Goal: Information Seeking & Learning: Learn about a topic

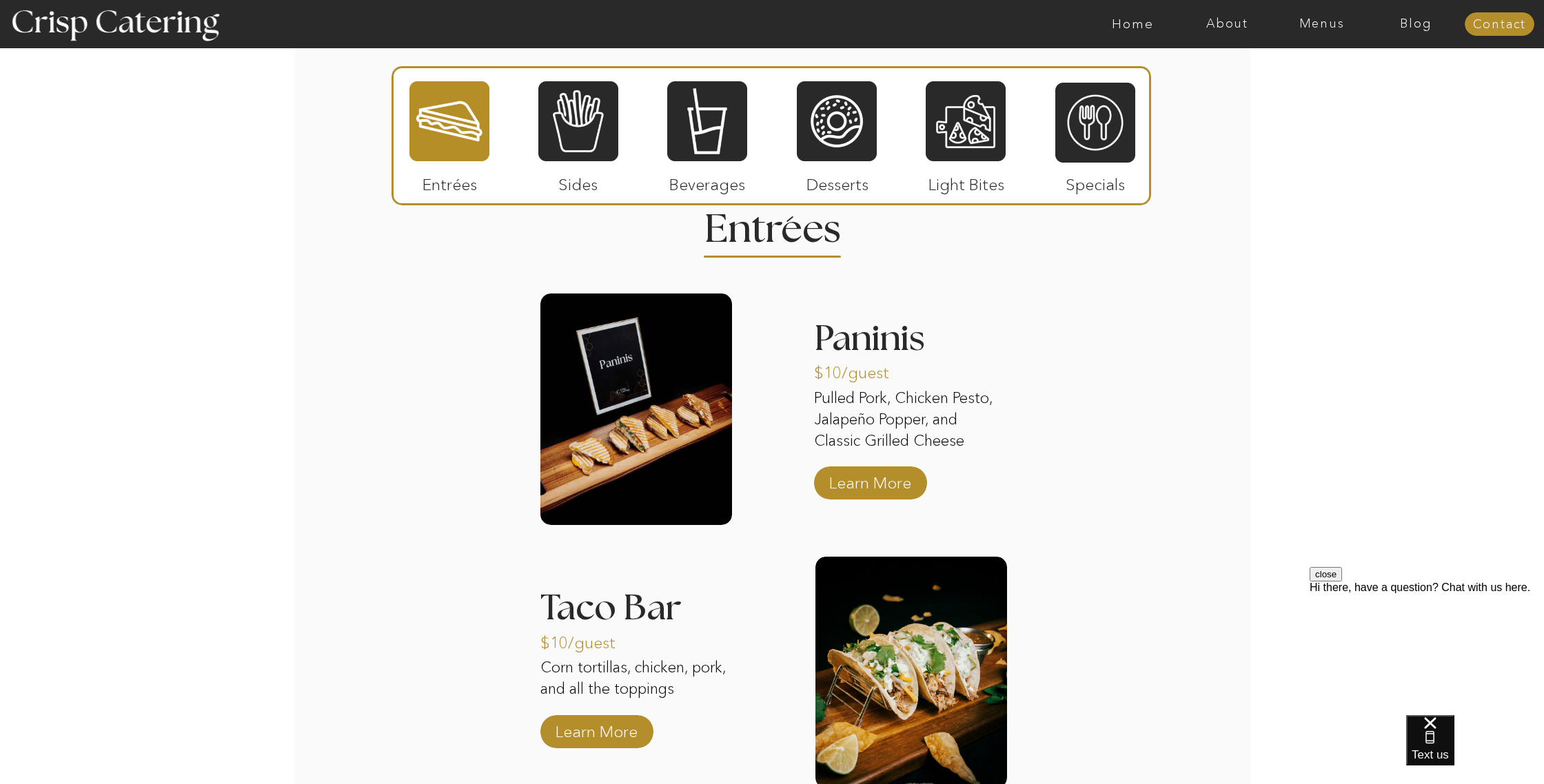
scroll to position [1350, 0]
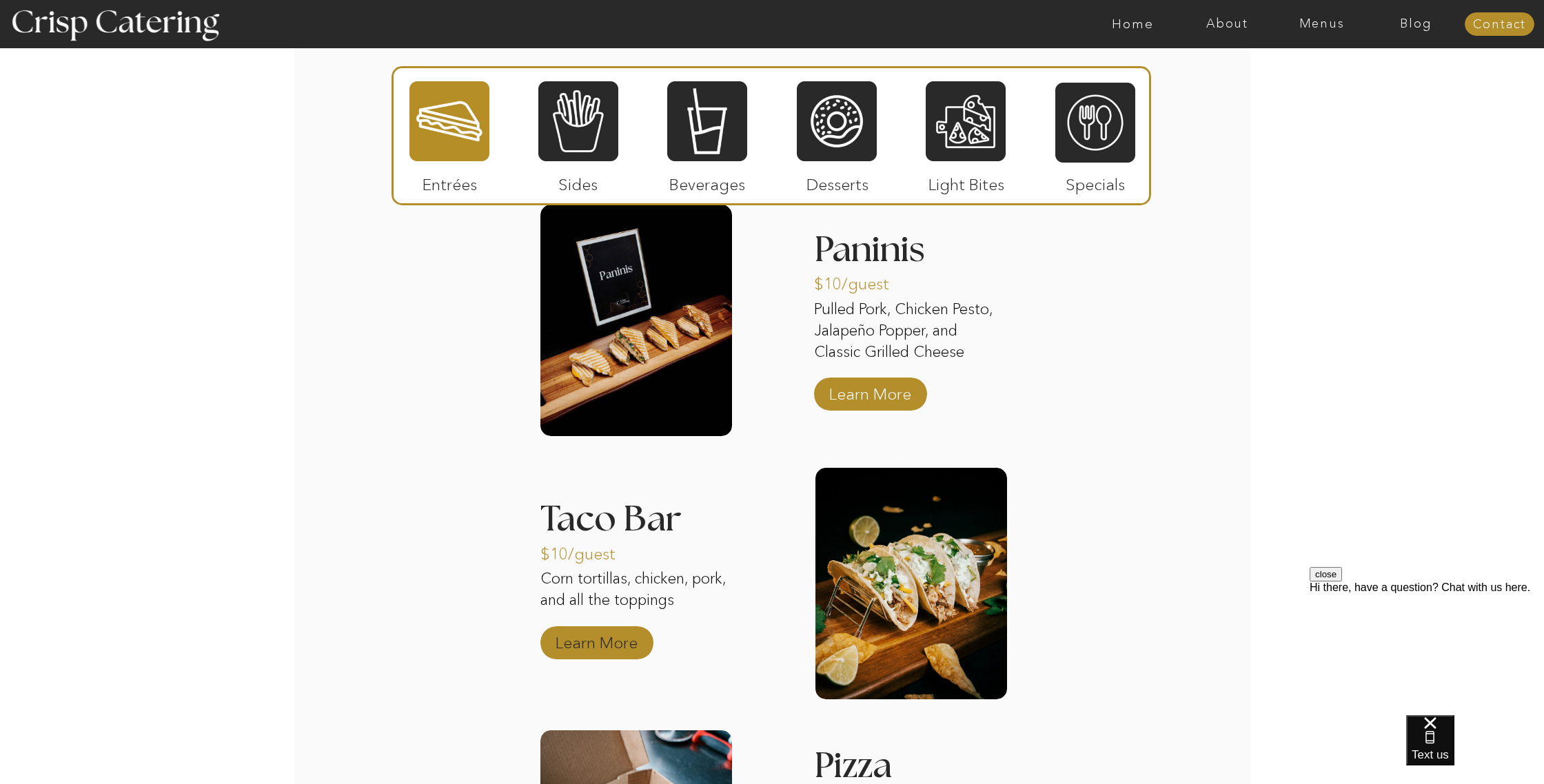
click at [614, 648] on p "Learn More" at bounding box center [596, 640] width 91 height 40
click at [571, 126] on div at bounding box center [579, 121] width 80 height 83
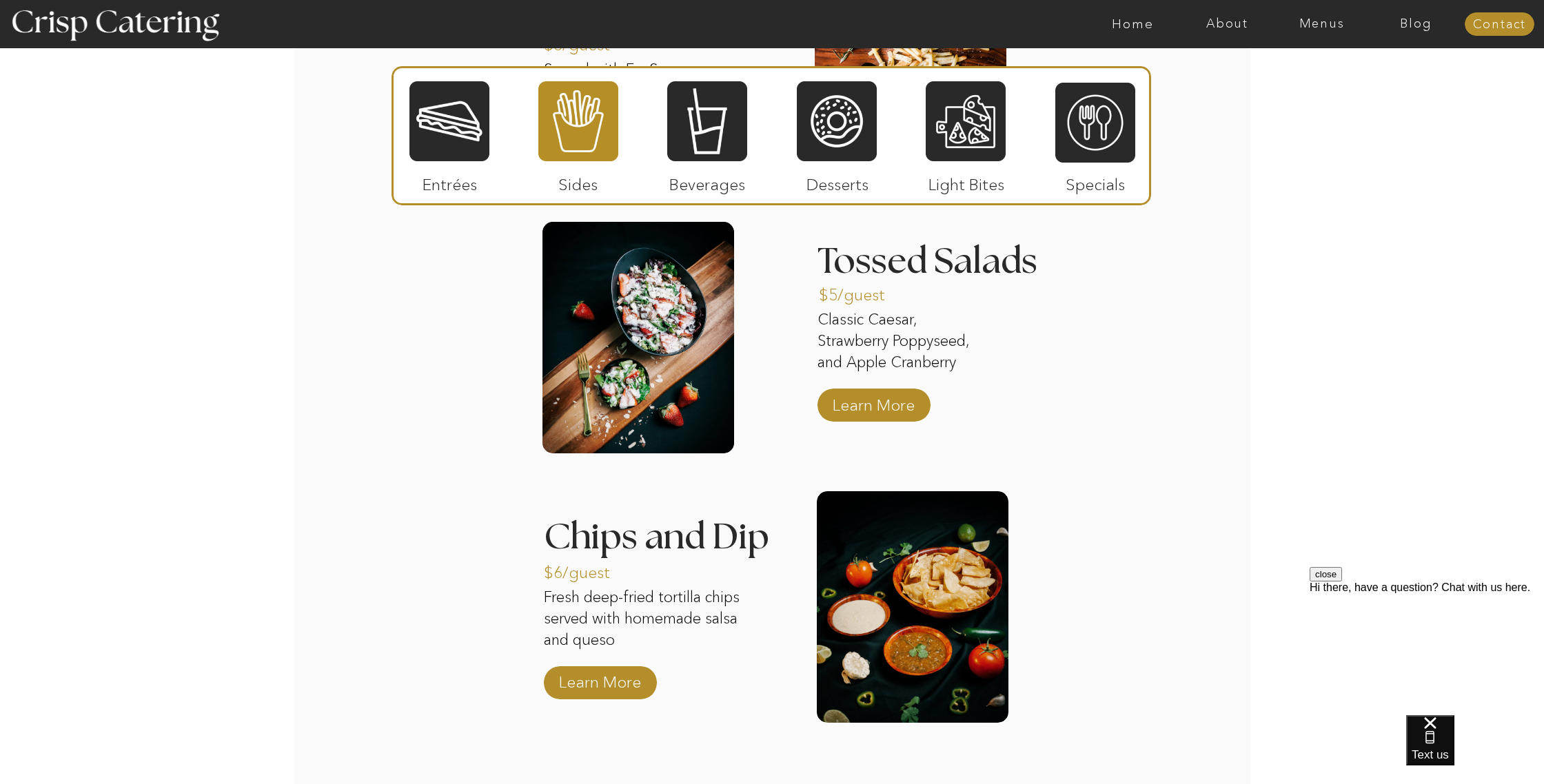
scroll to position [1609, 0]
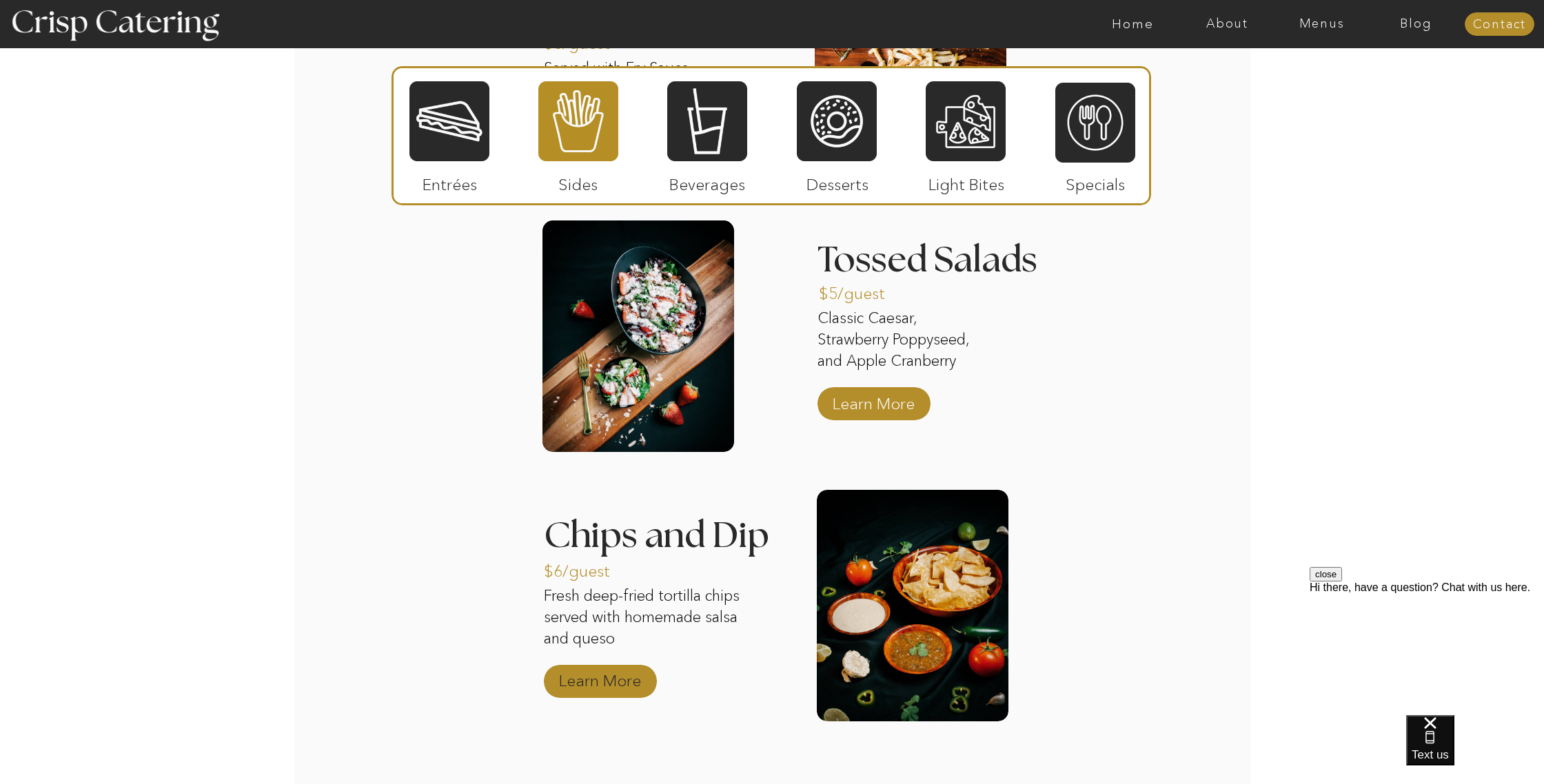
click at [611, 685] on p "Learn More" at bounding box center [599, 677] width 91 height 40
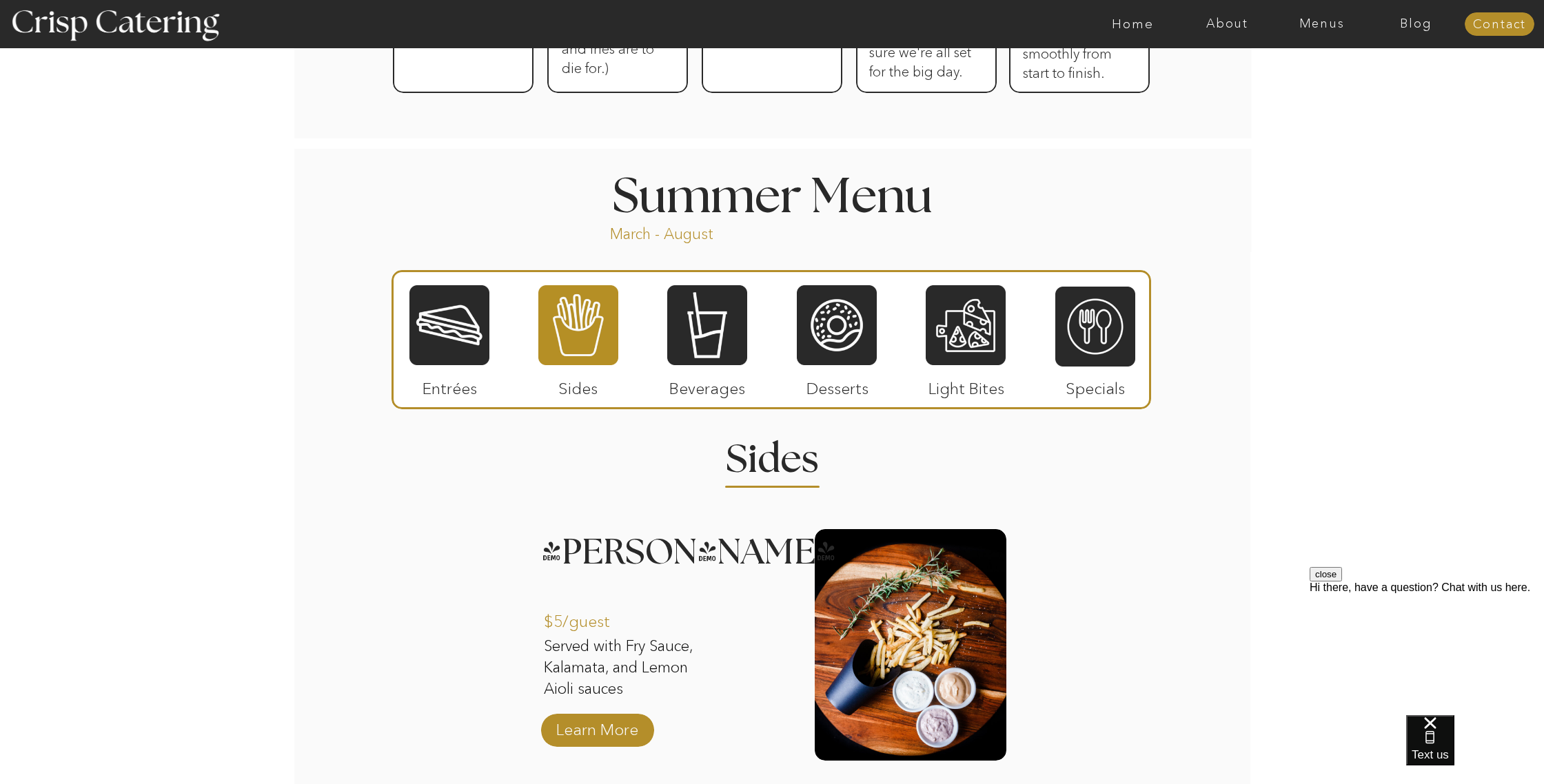
scroll to position [1030, 0]
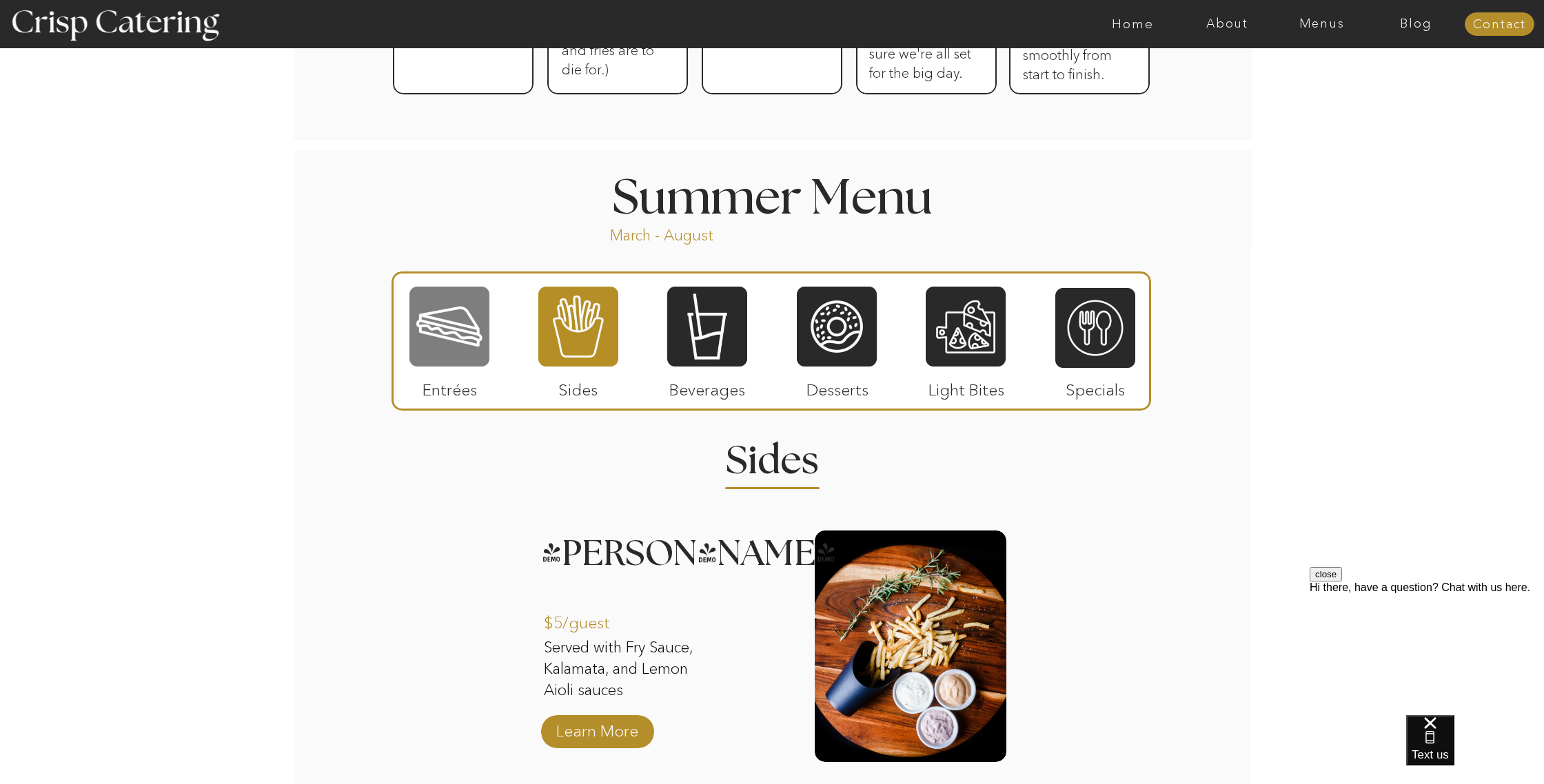
click at [462, 334] on div at bounding box center [449, 327] width 80 height 83
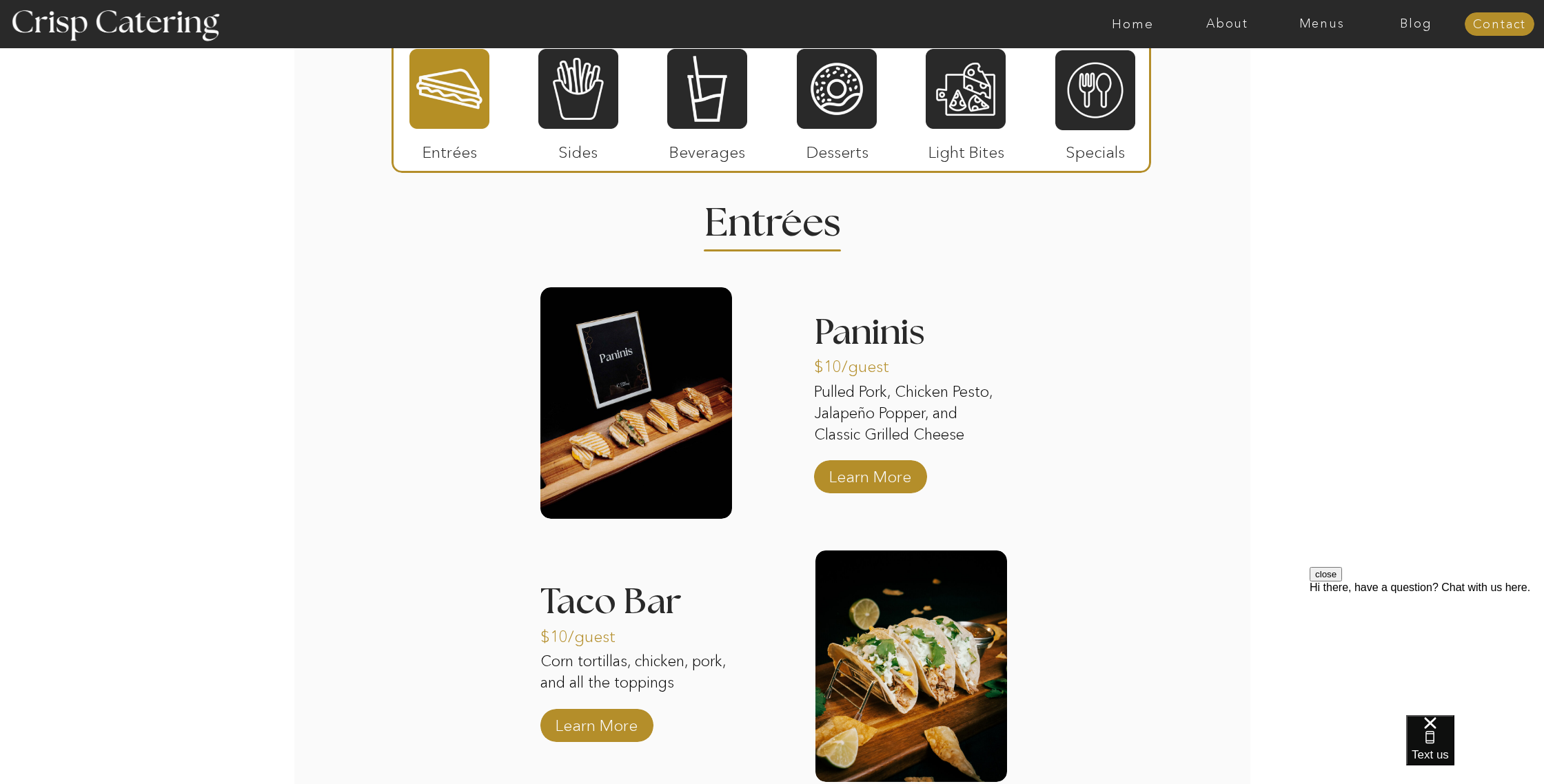
scroll to position [1284, 0]
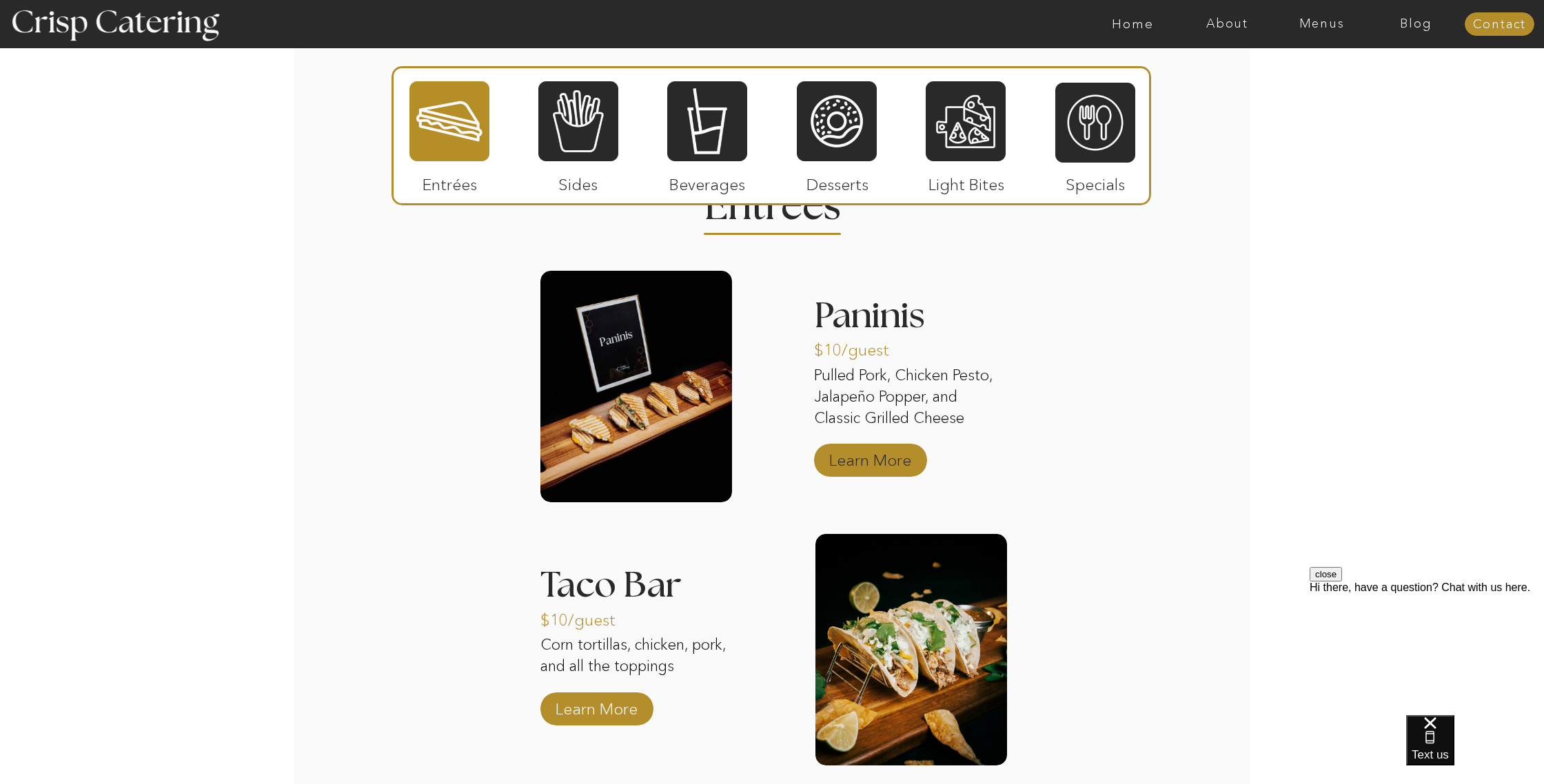
click at [871, 459] on p "Learn More" at bounding box center [870, 457] width 91 height 40
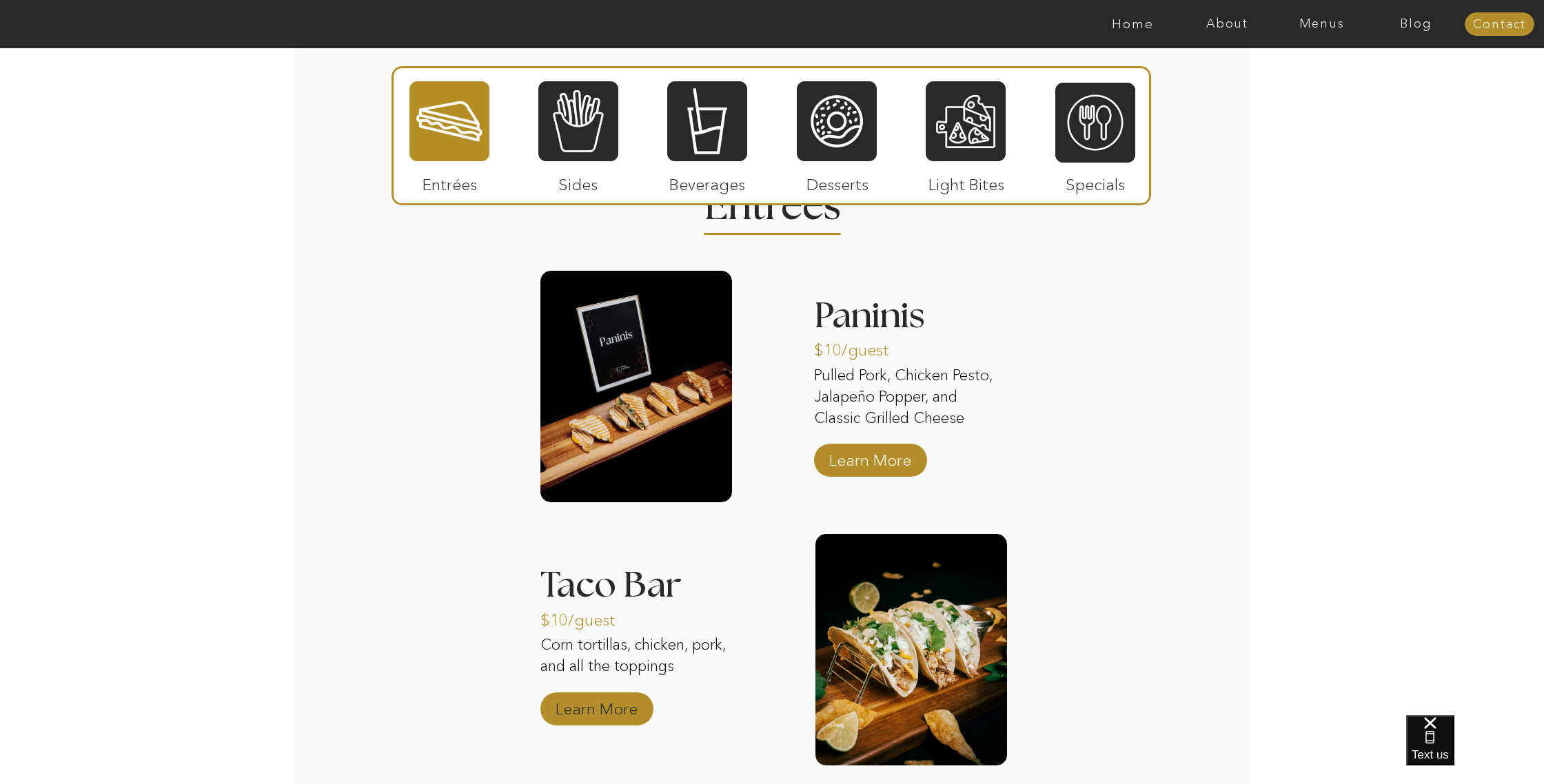
click at [589, 705] on p "Learn More" at bounding box center [596, 706] width 91 height 40
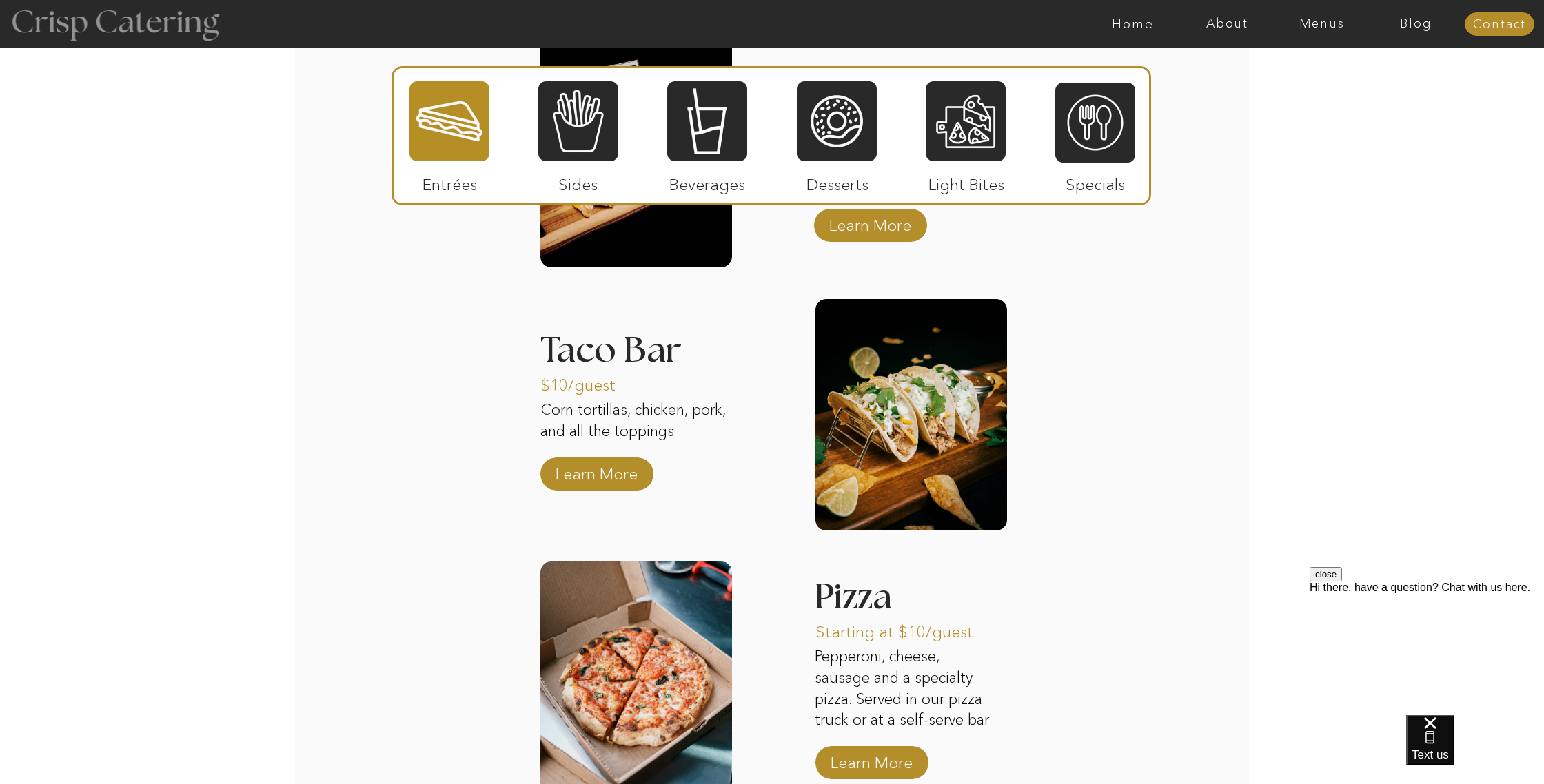
scroll to position [1542, 0]
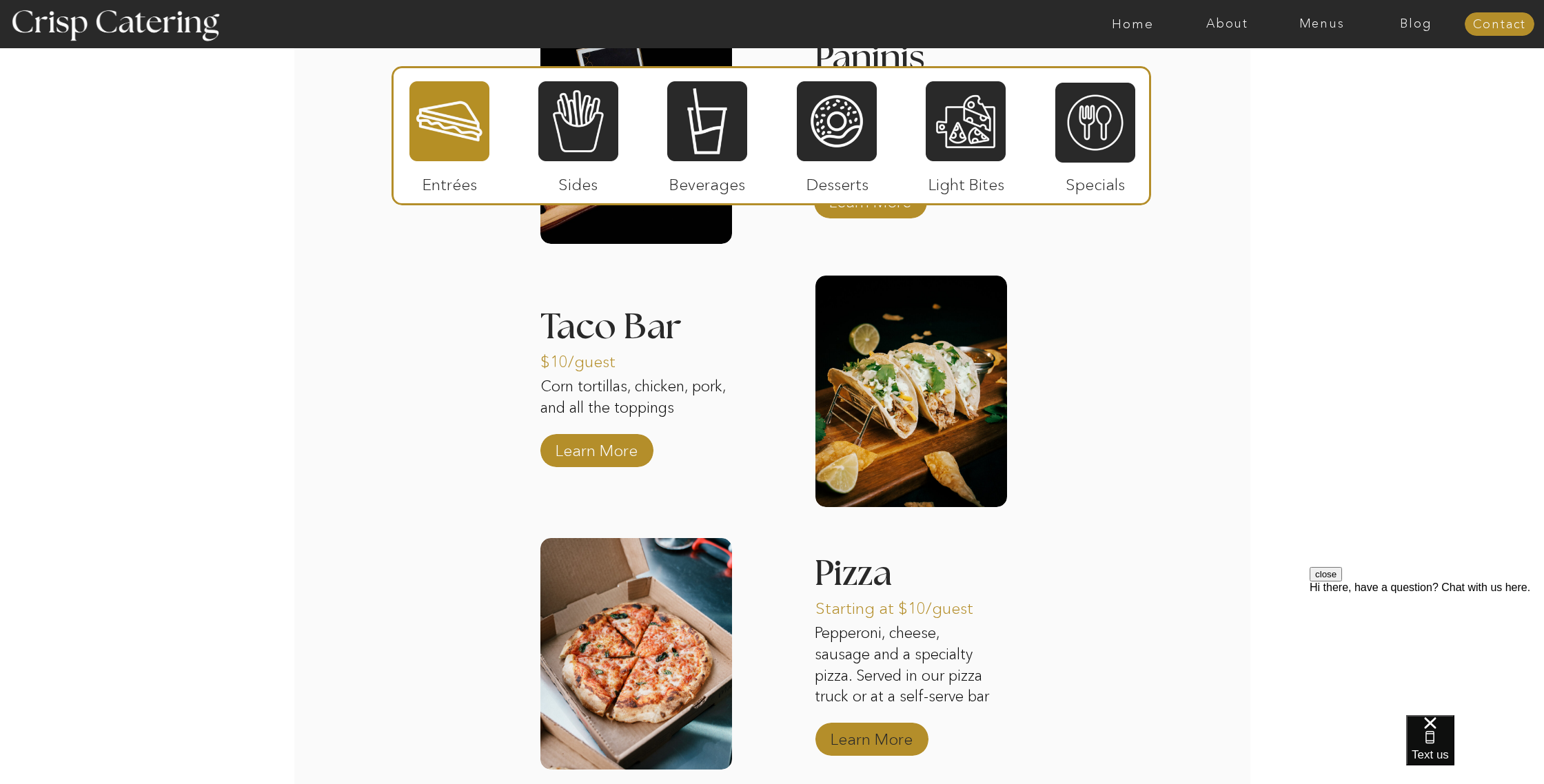
click at [857, 742] on p "Learn More" at bounding box center [872, 736] width 91 height 40
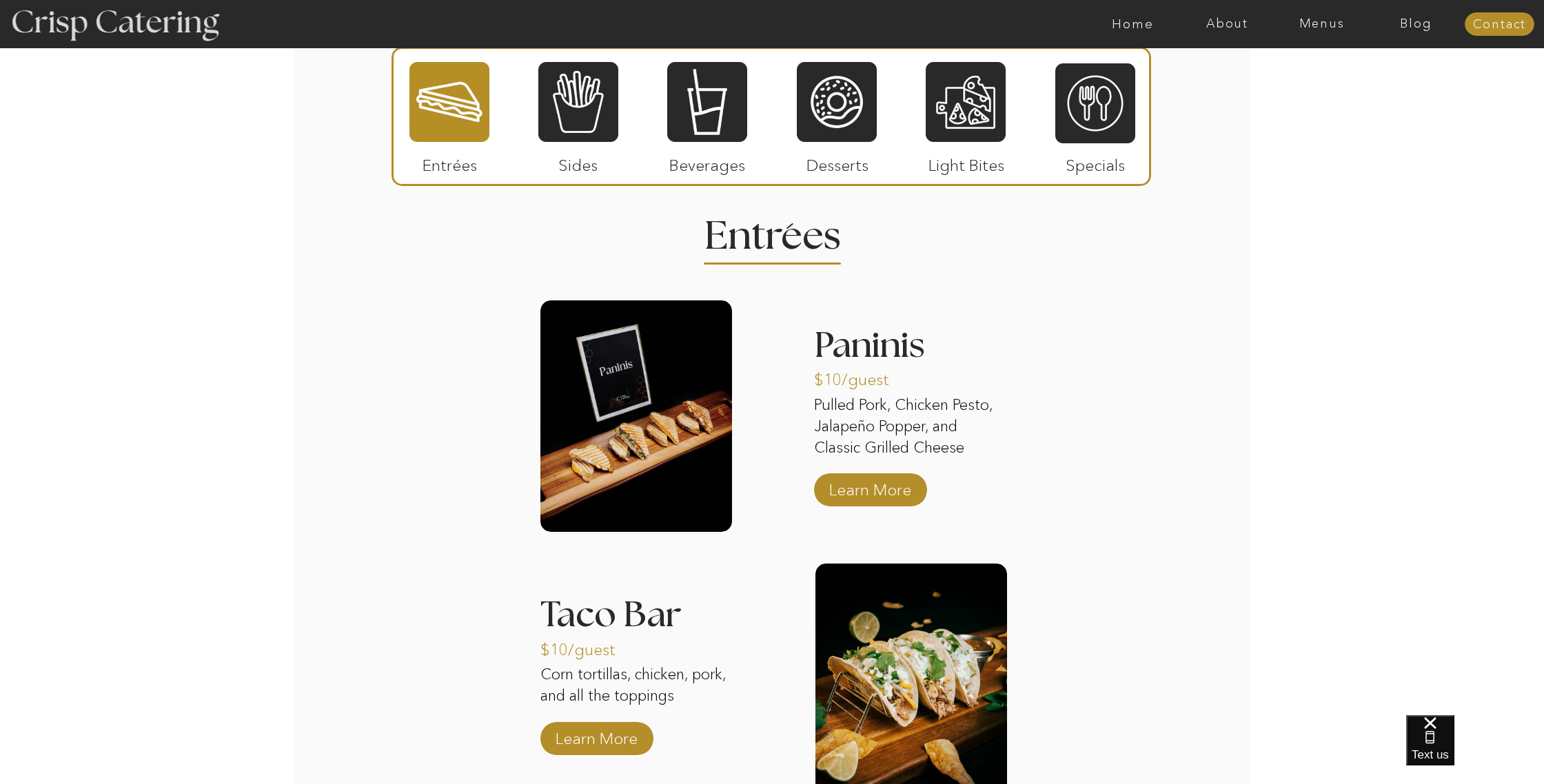
scroll to position [1205, 0]
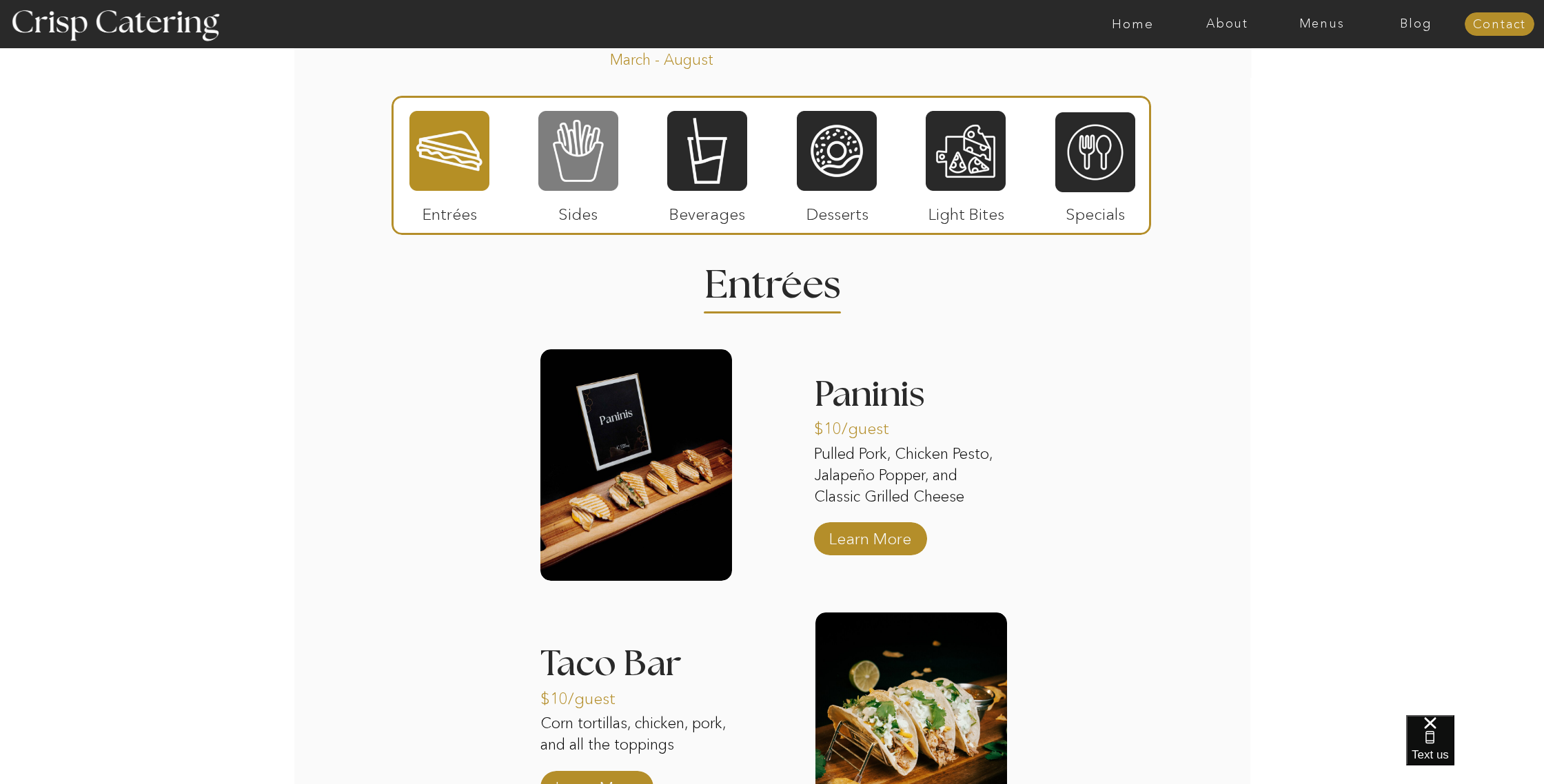
click at [584, 173] on div at bounding box center [579, 151] width 80 height 83
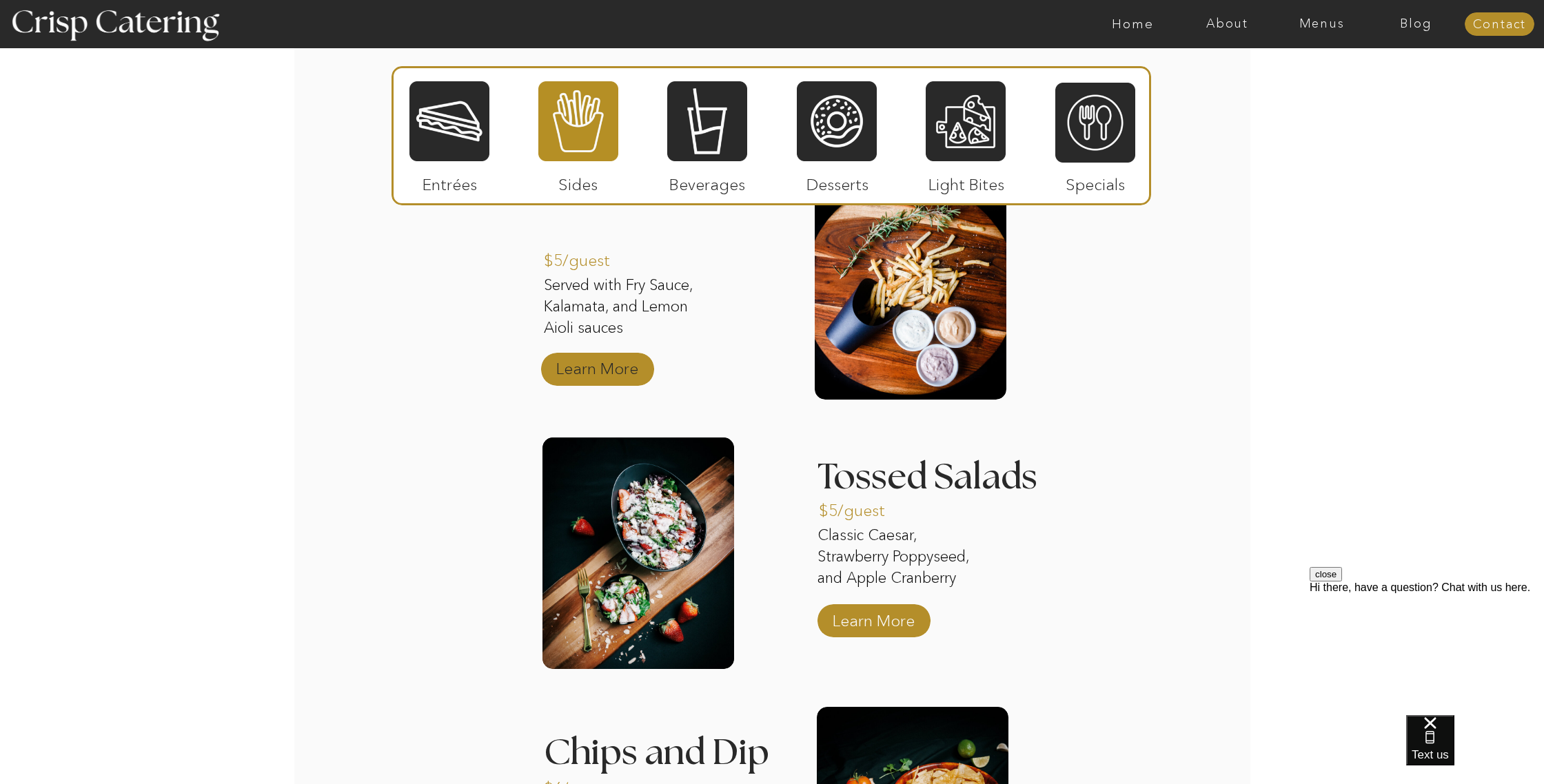
scroll to position [1399, 0]
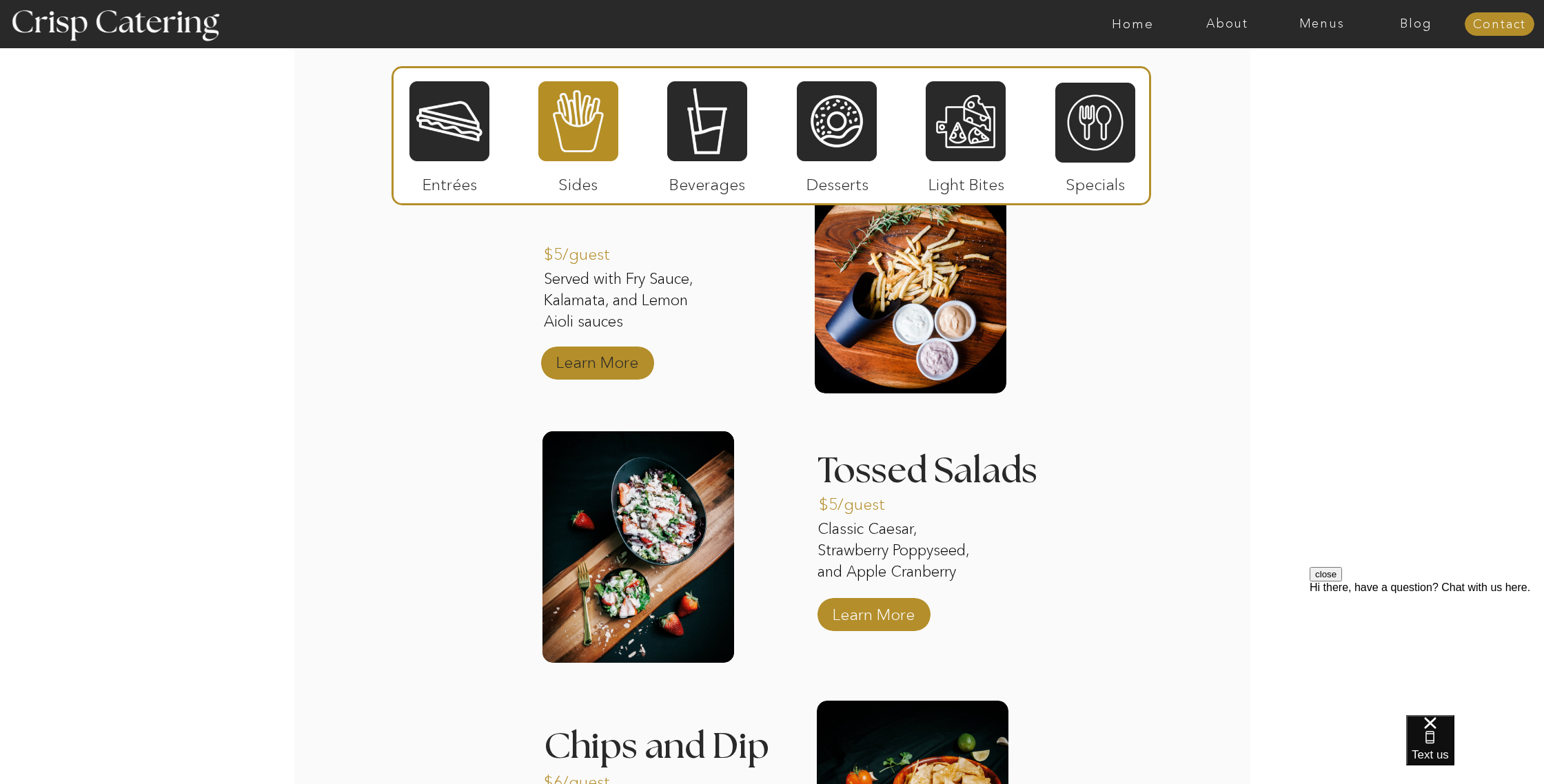
click at [579, 354] on p "Learn More" at bounding box center [597, 360] width 91 height 40
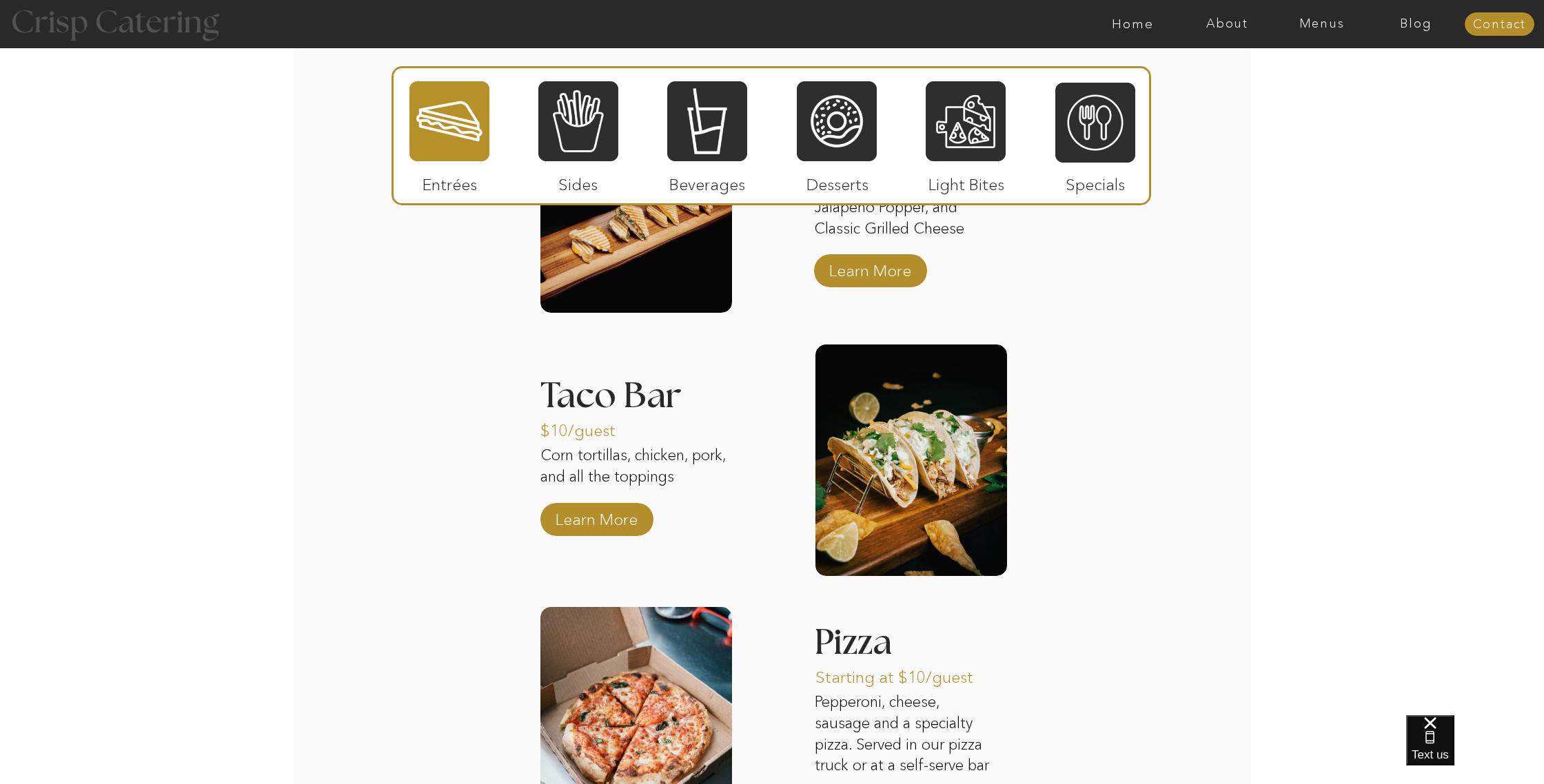
scroll to position [1578, 0]
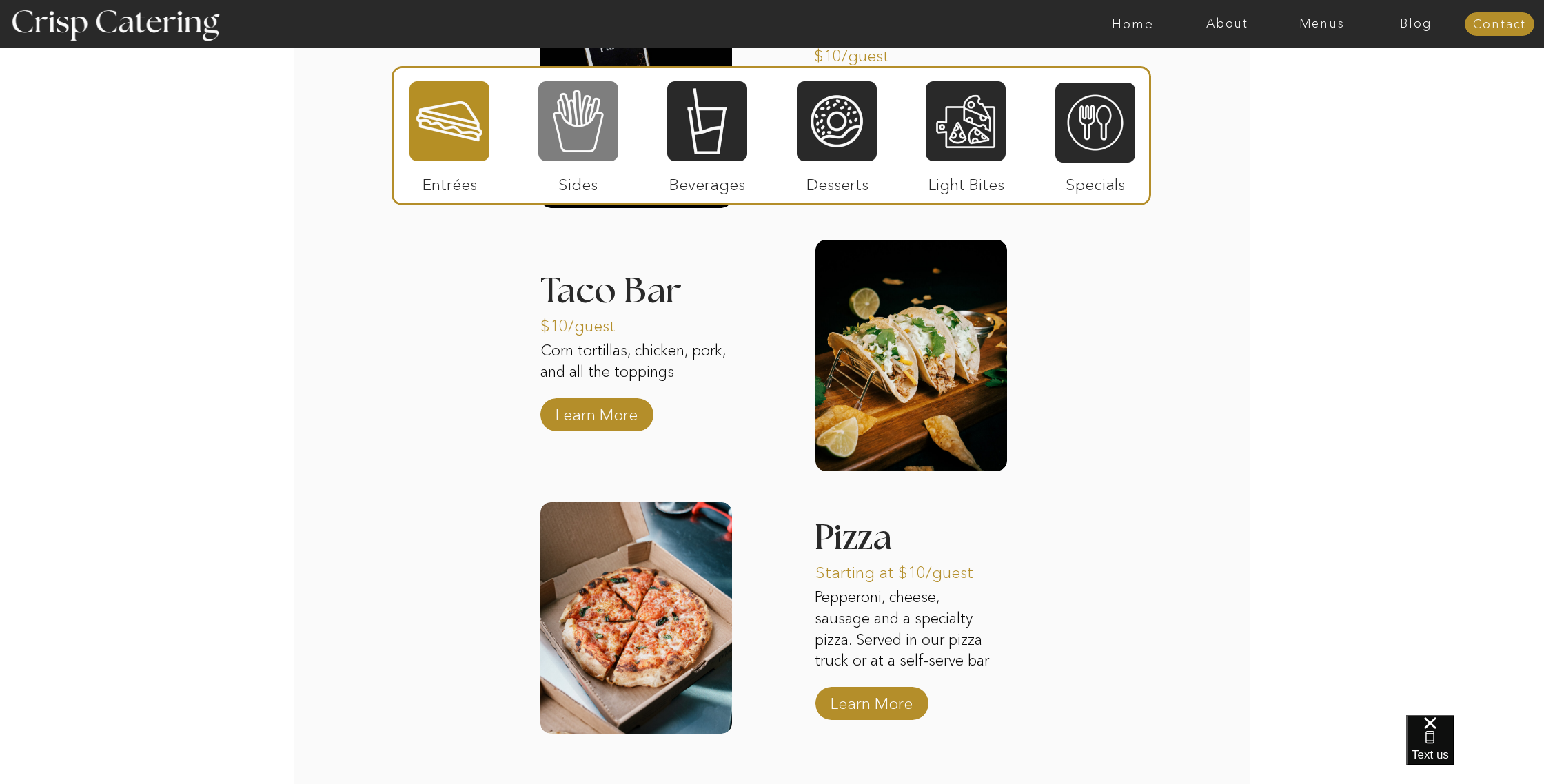
click at [598, 128] on div at bounding box center [579, 121] width 80 height 83
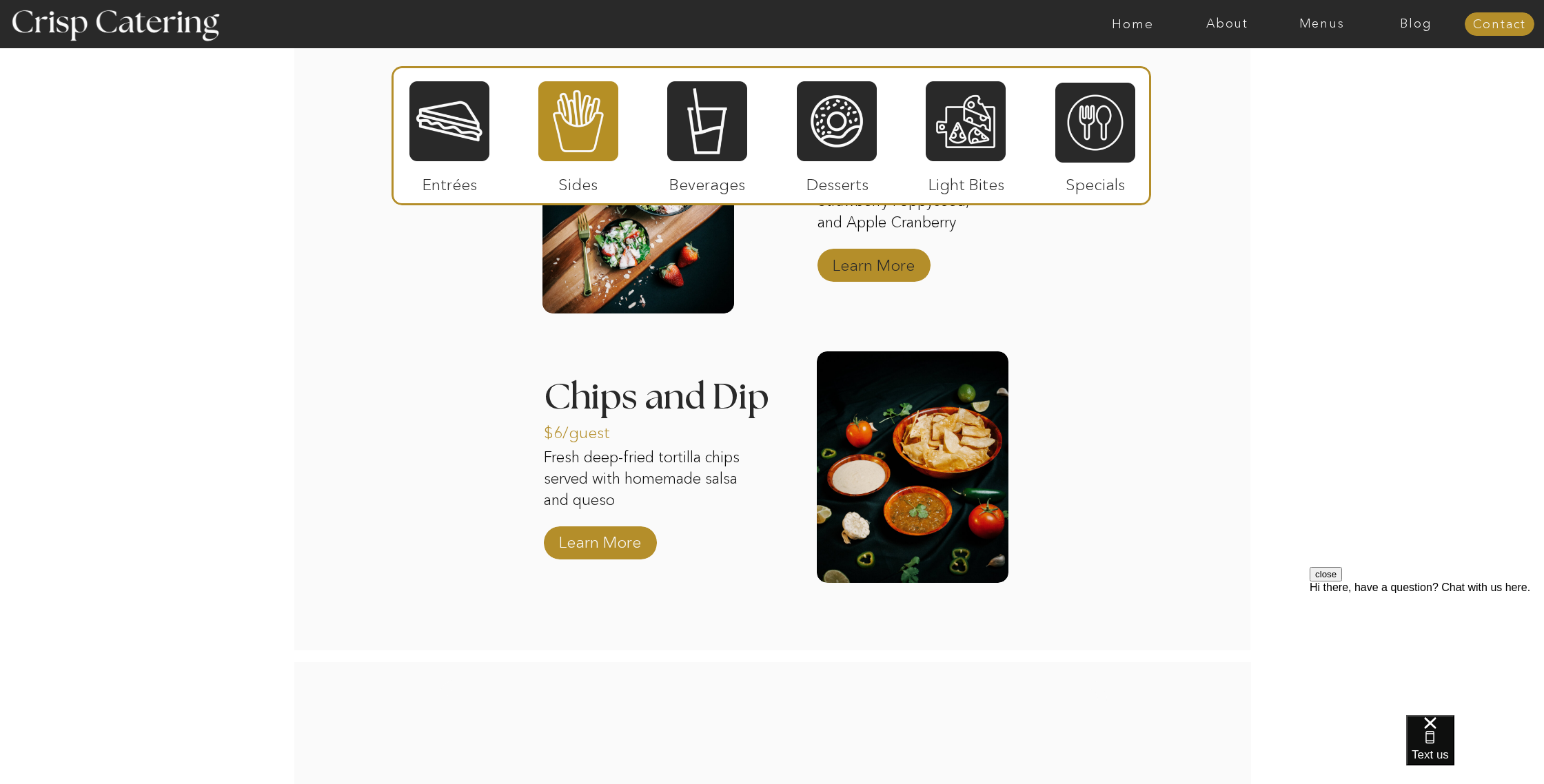
scroll to position [0, 0]
drag, startPoint x: 887, startPoint y: 256, endPoint x: 888, endPoint y: 266, distance: 10.0
click at [887, 256] on p "Learn More" at bounding box center [873, 262] width 91 height 40
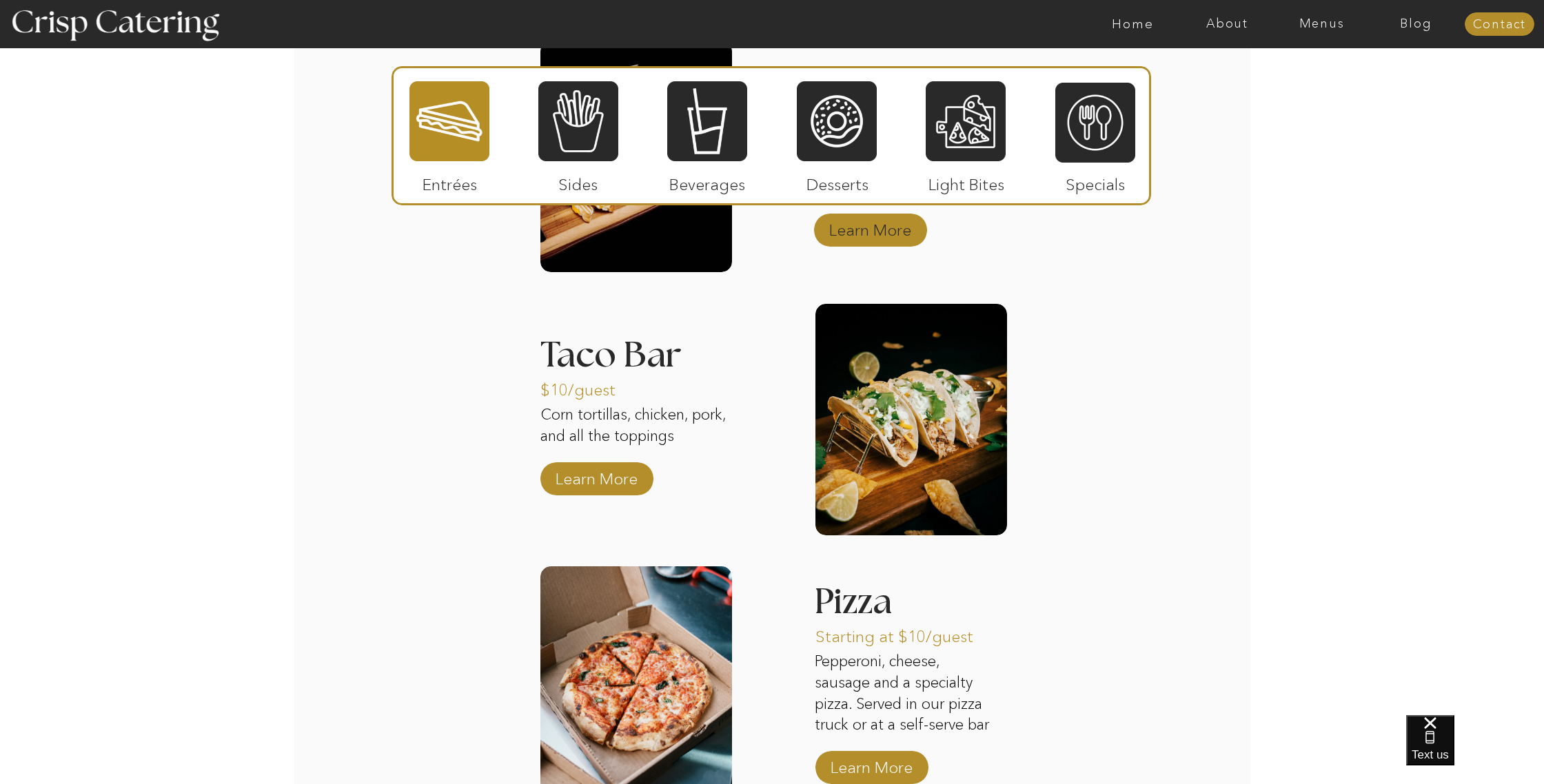
scroll to position [1428, 0]
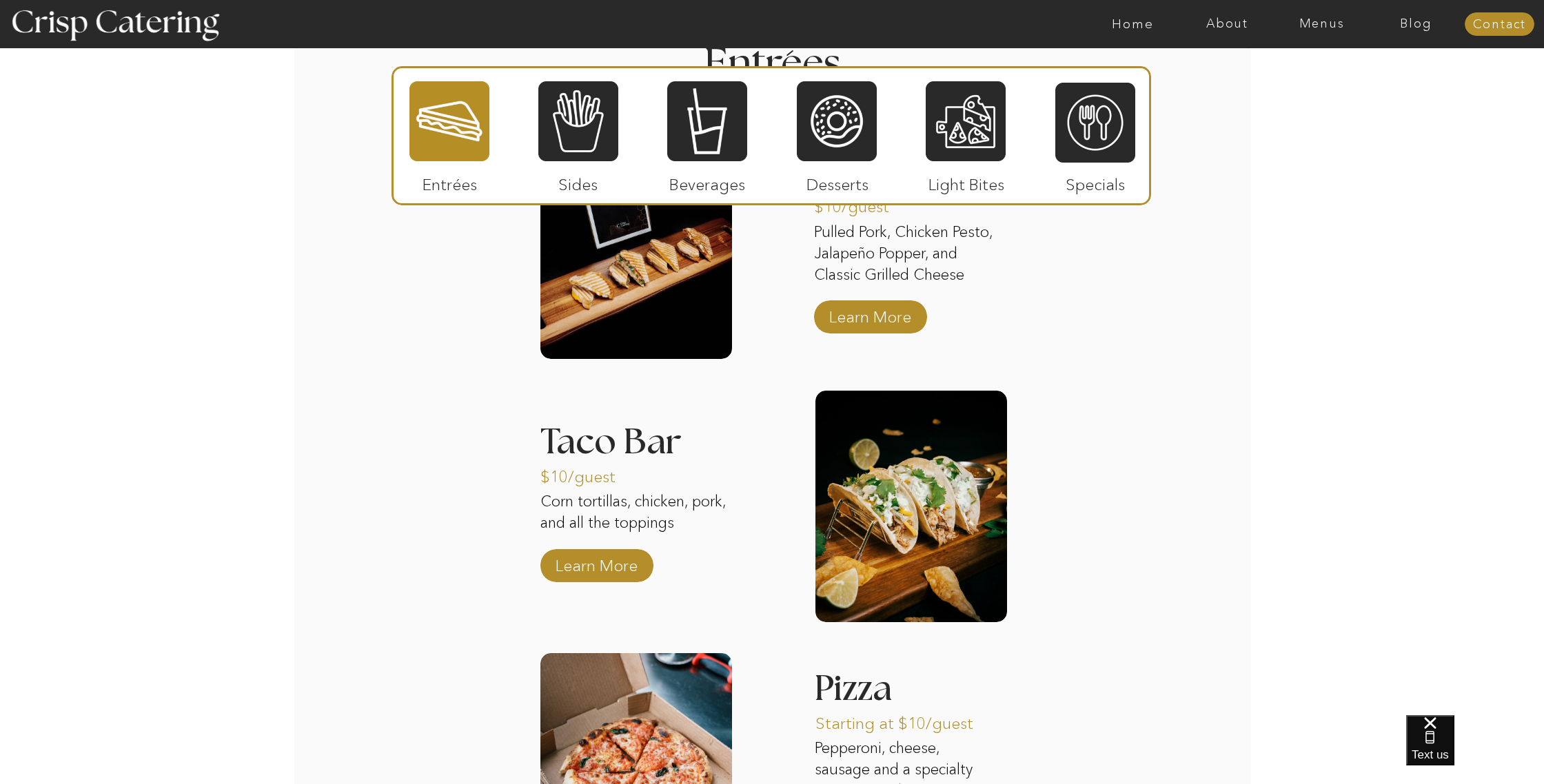
click at [716, 125] on div at bounding box center [707, 121] width 80 height 83
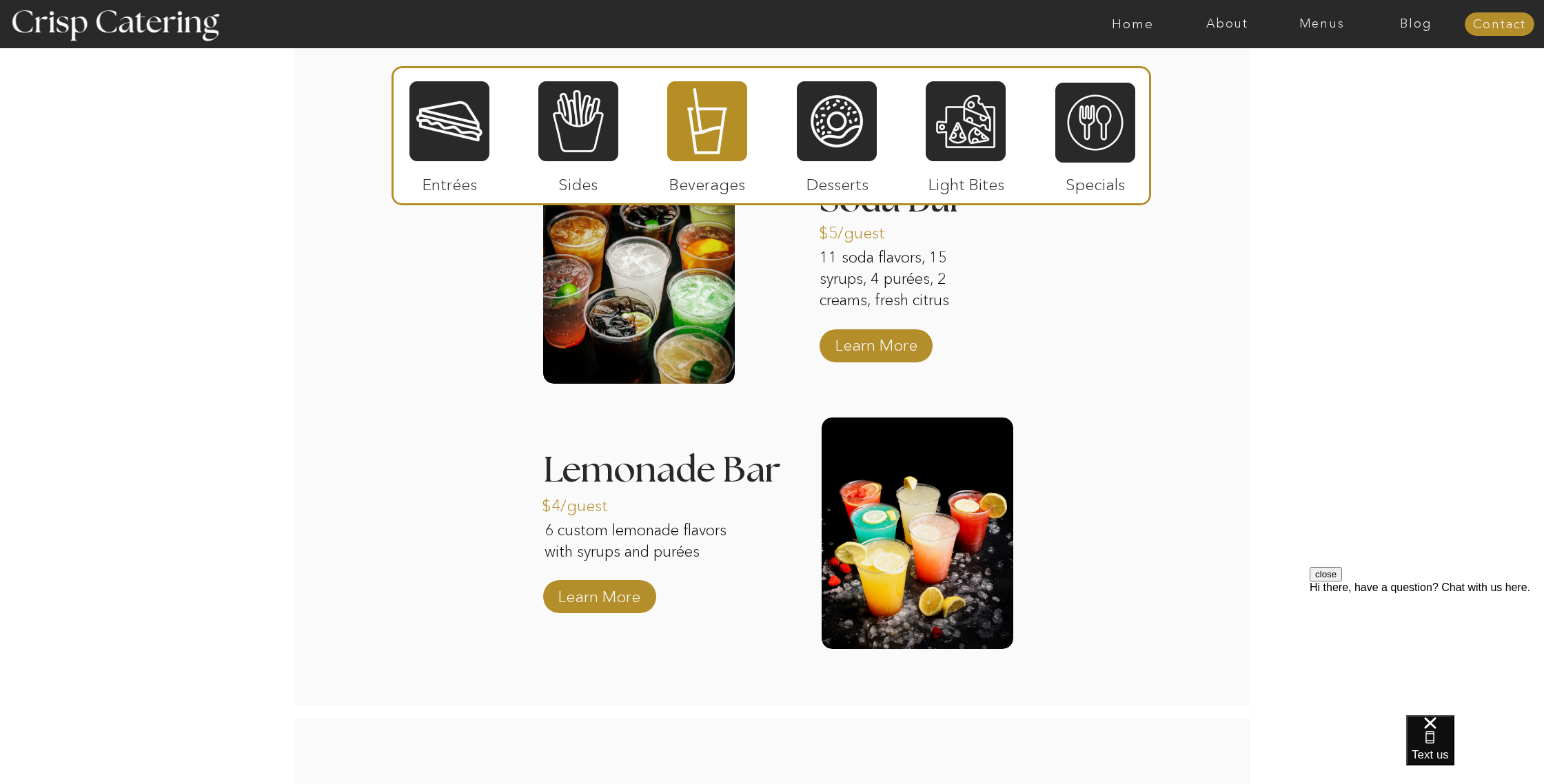
scroll to position [1398, 0]
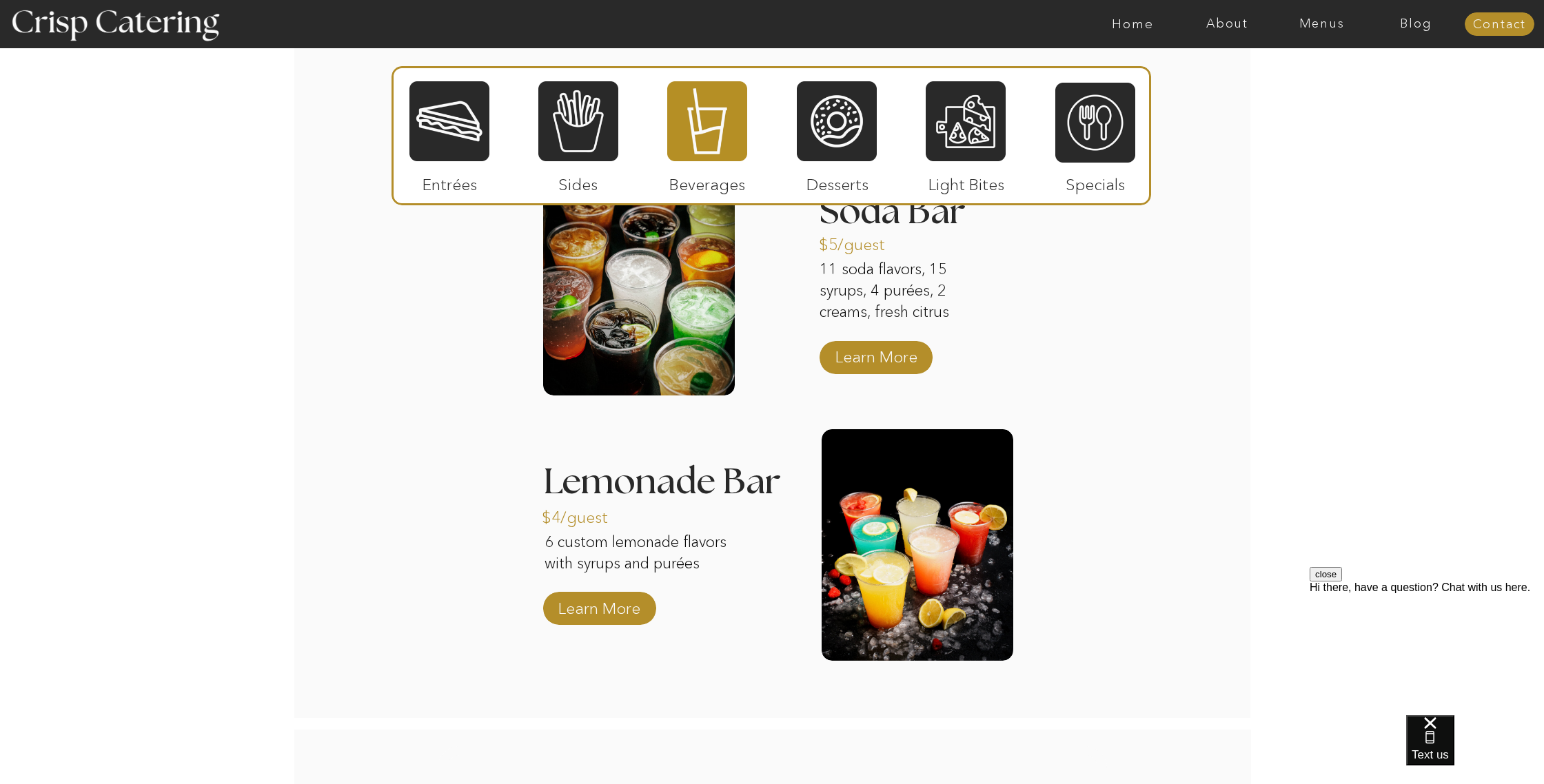
drag, startPoint x: 829, startPoint y: 158, endPoint x: 833, endPoint y: 219, distance: 61.1
click at [829, 158] on div at bounding box center [837, 121] width 80 height 83
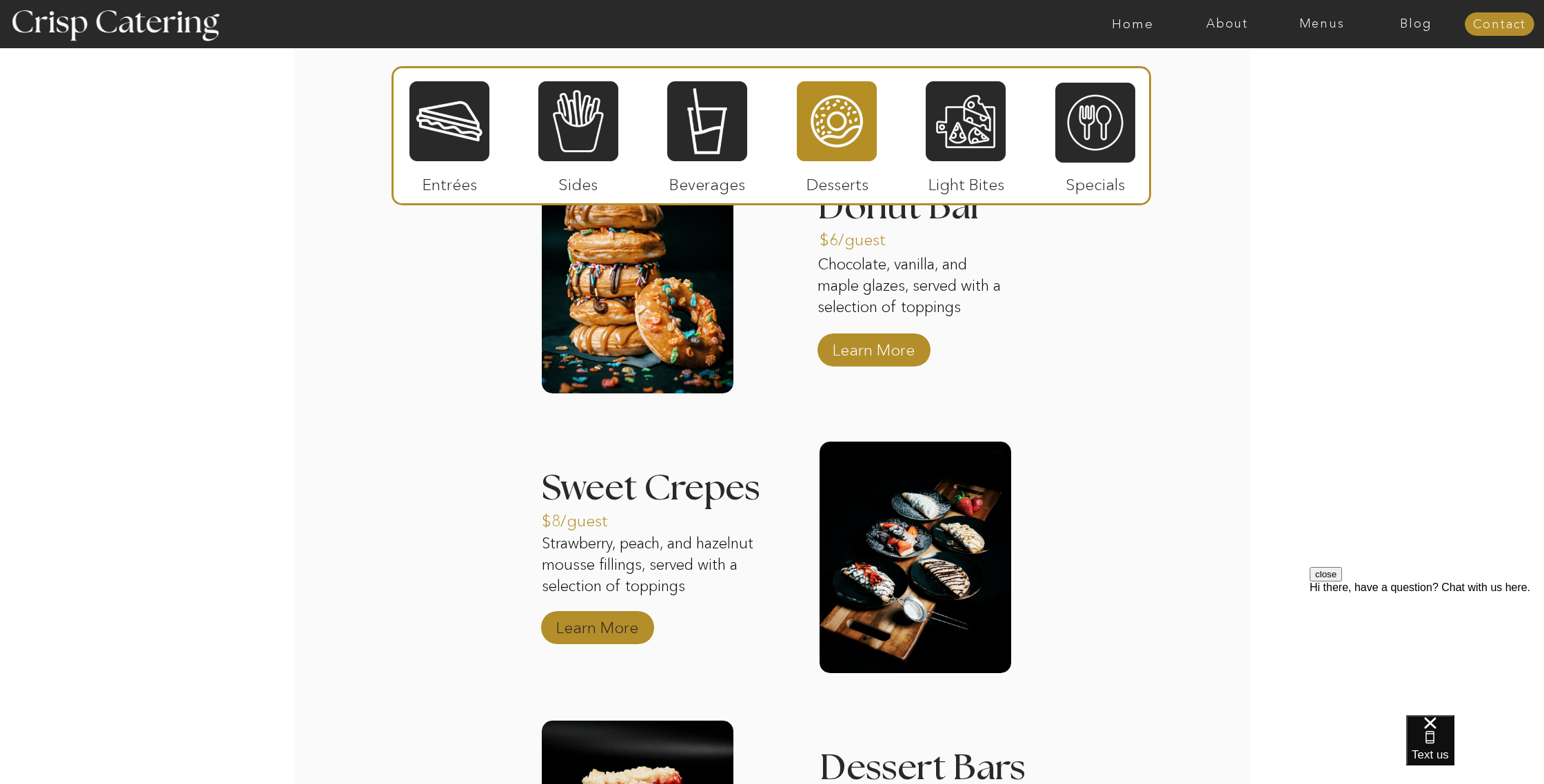
scroll to position [1401, 0]
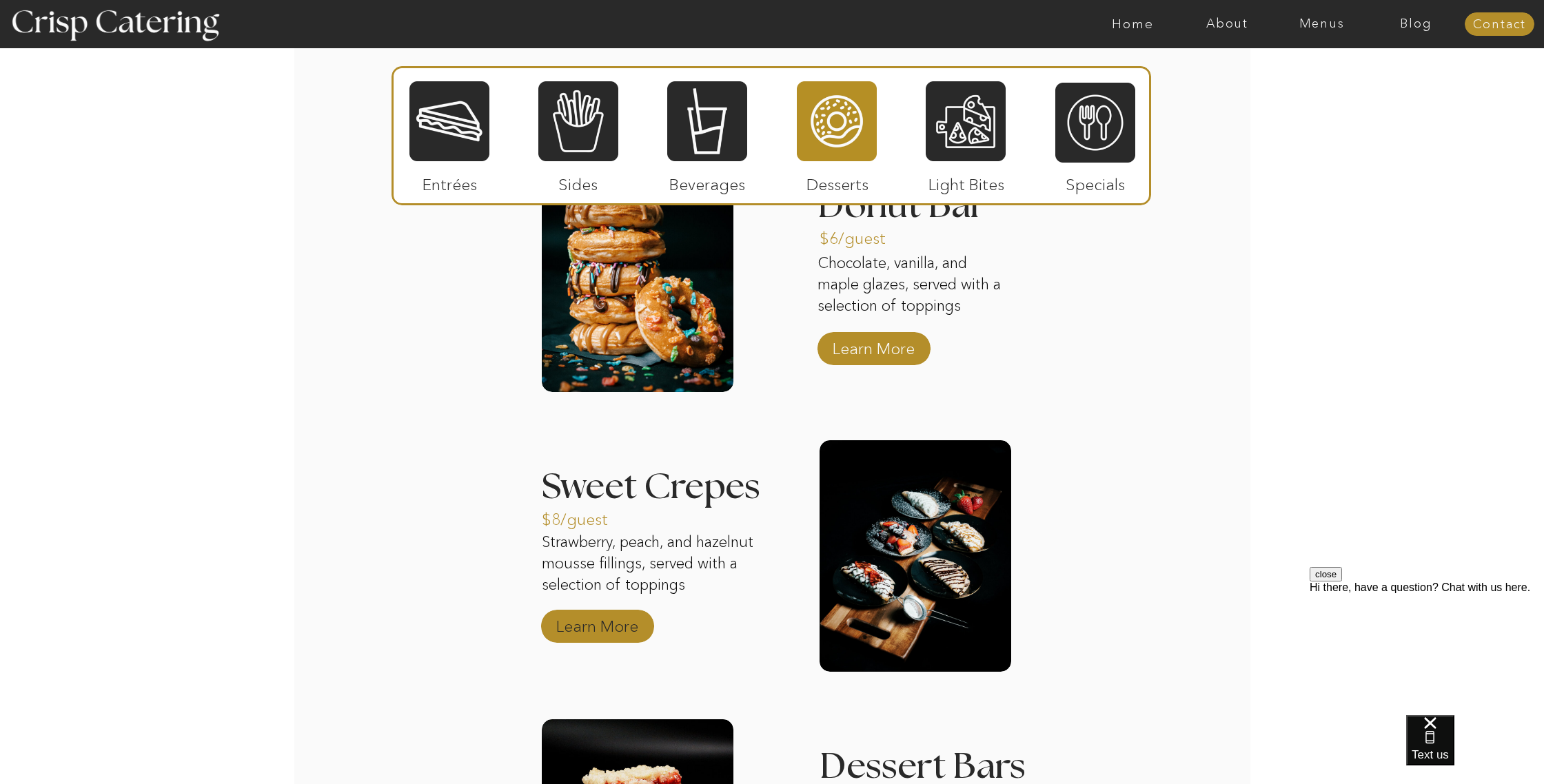
click at [610, 624] on p "Learn More" at bounding box center [597, 623] width 91 height 40
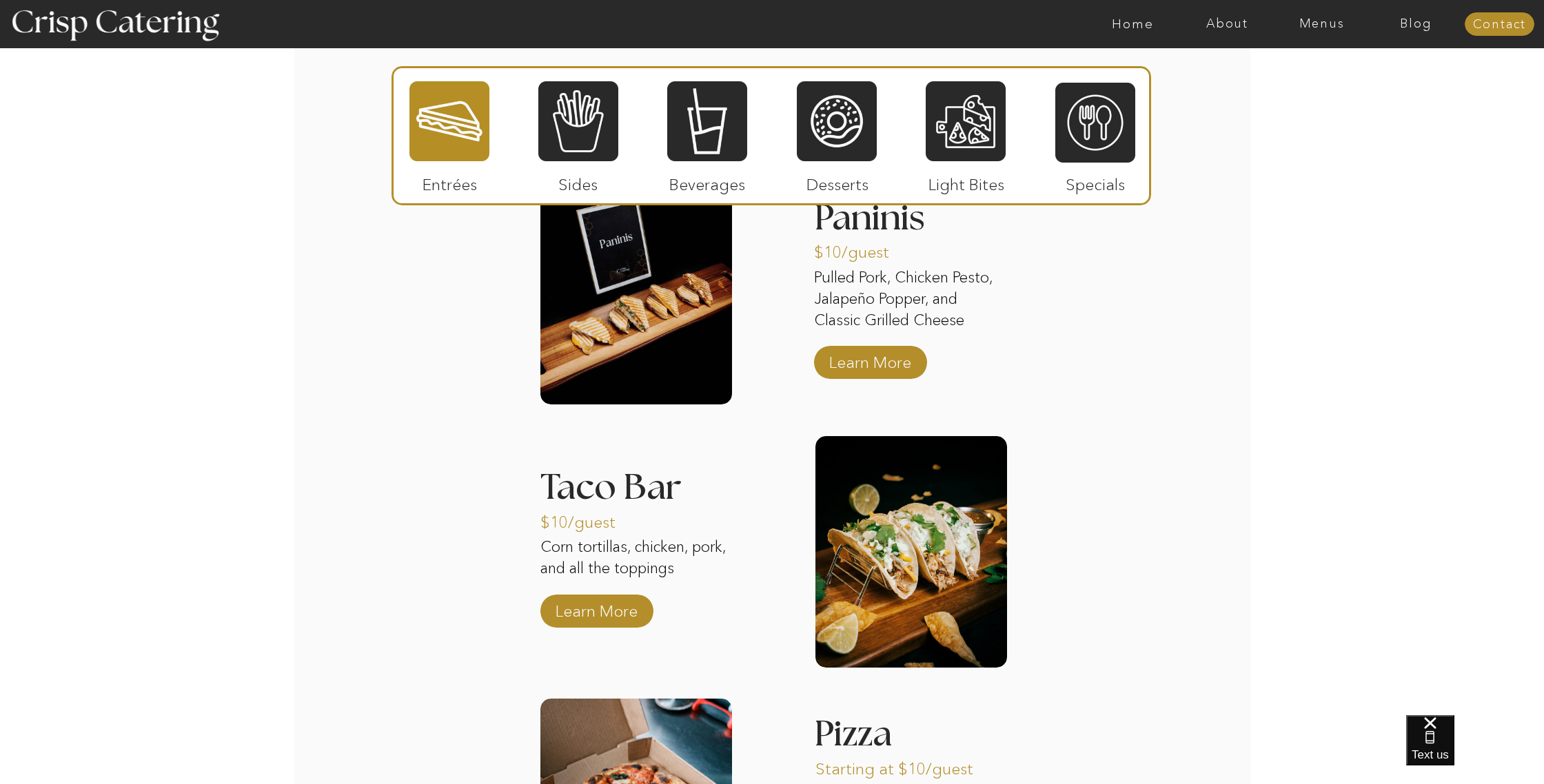
scroll to position [1376, 0]
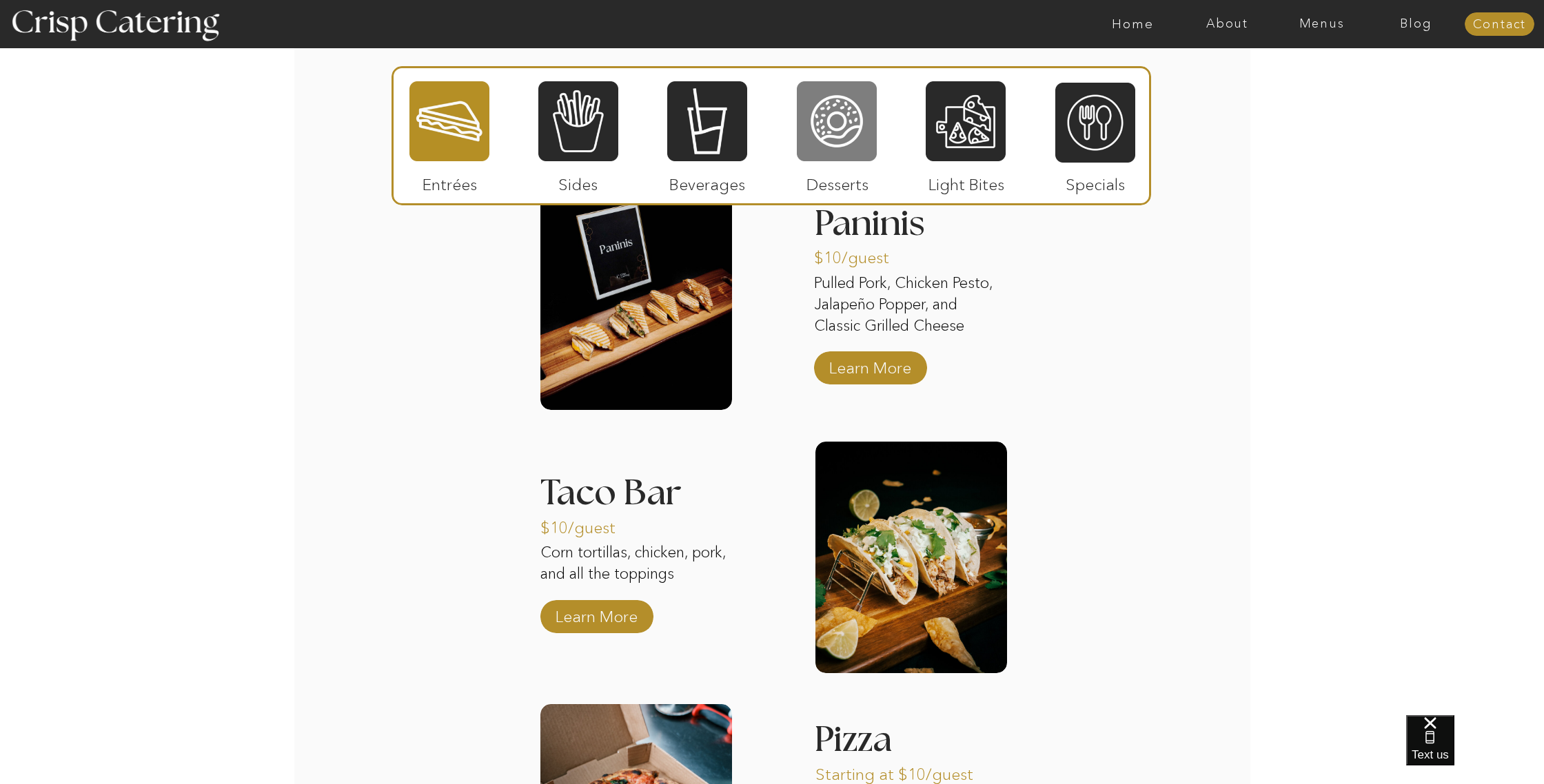
click at [818, 131] on div at bounding box center [837, 121] width 80 height 83
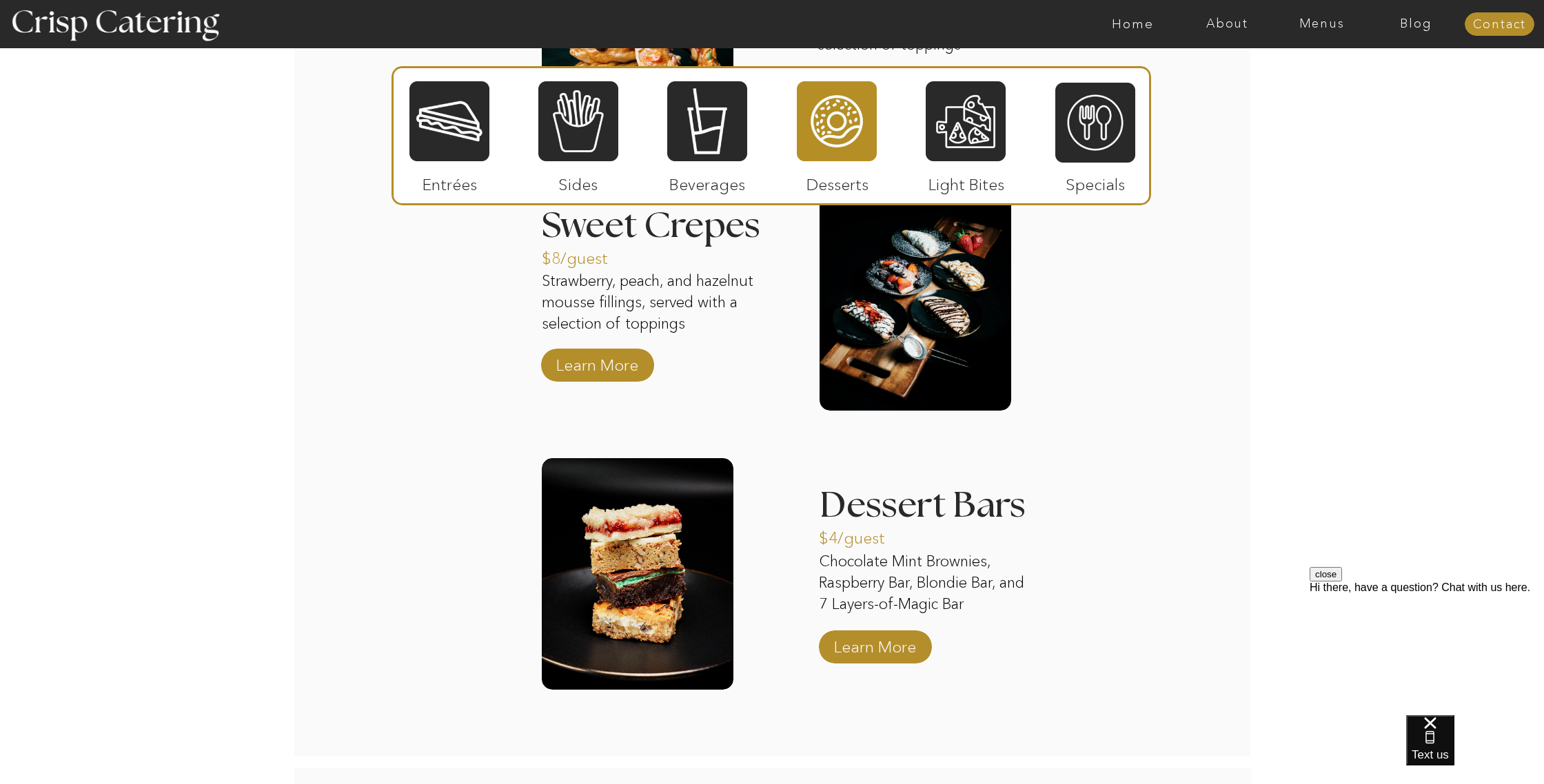
scroll to position [1684, 0]
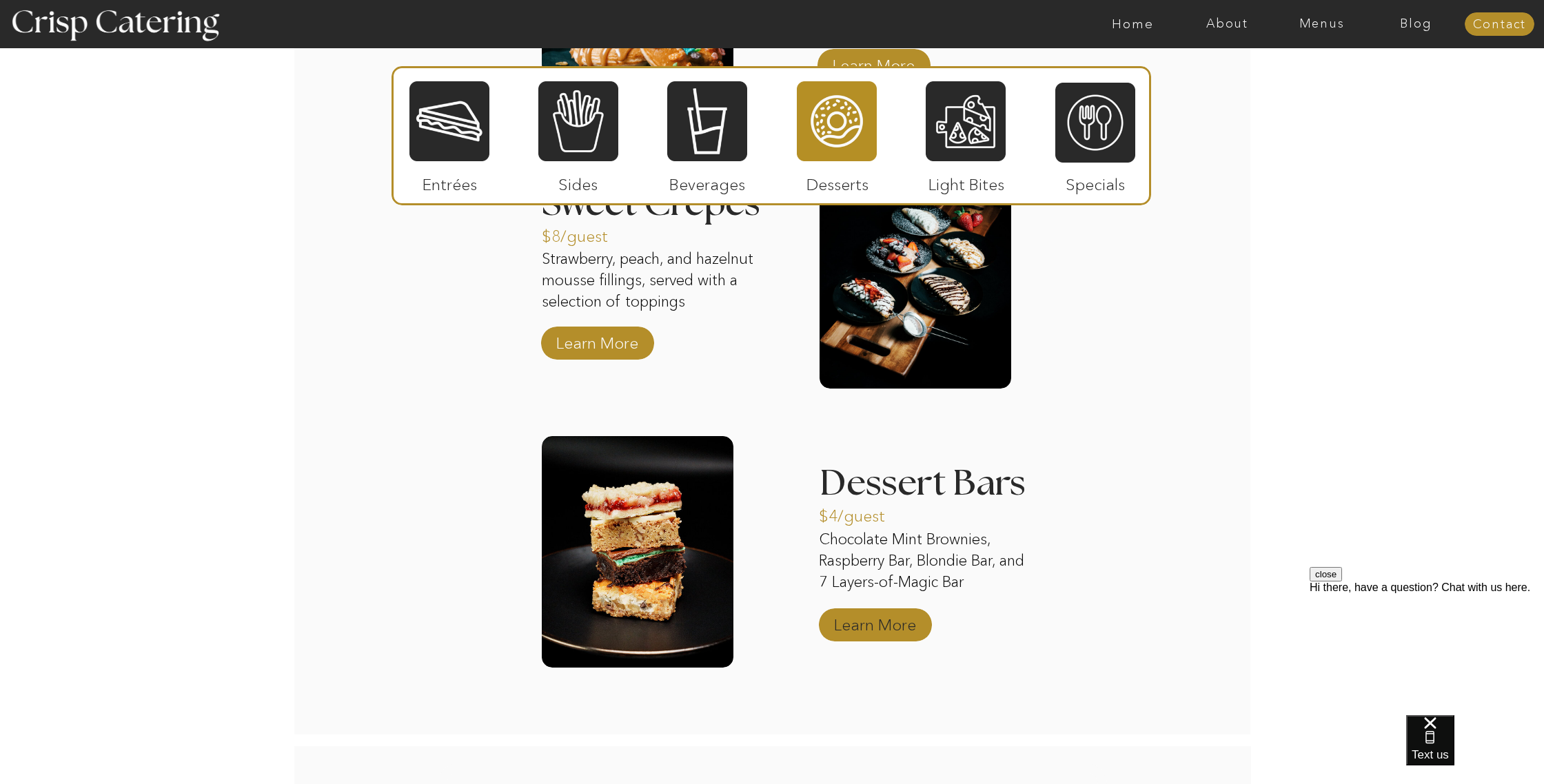
click at [875, 617] on p "Learn More" at bounding box center [875, 622] width 91 height 40
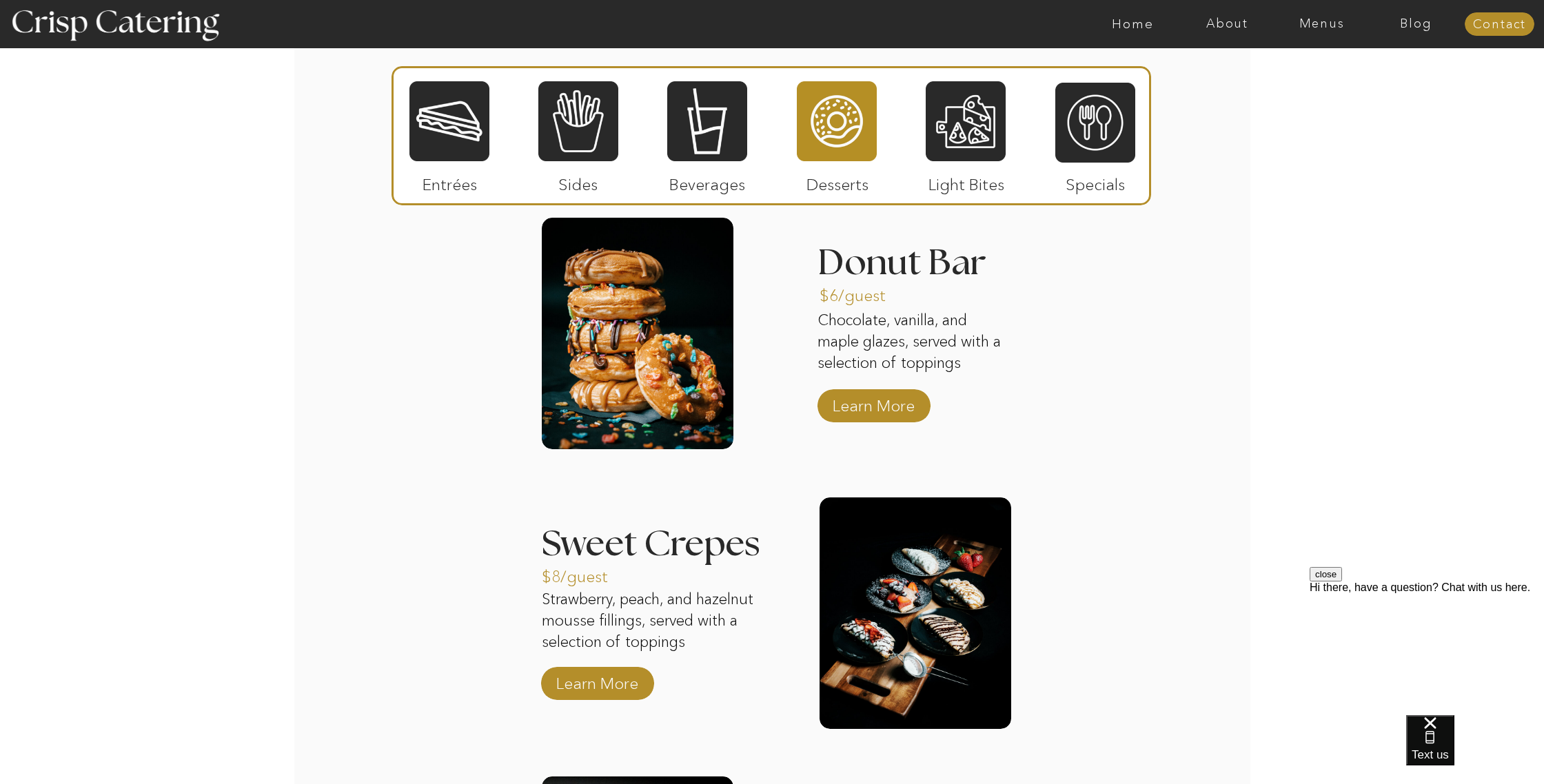
scroll to position [1330, 0]
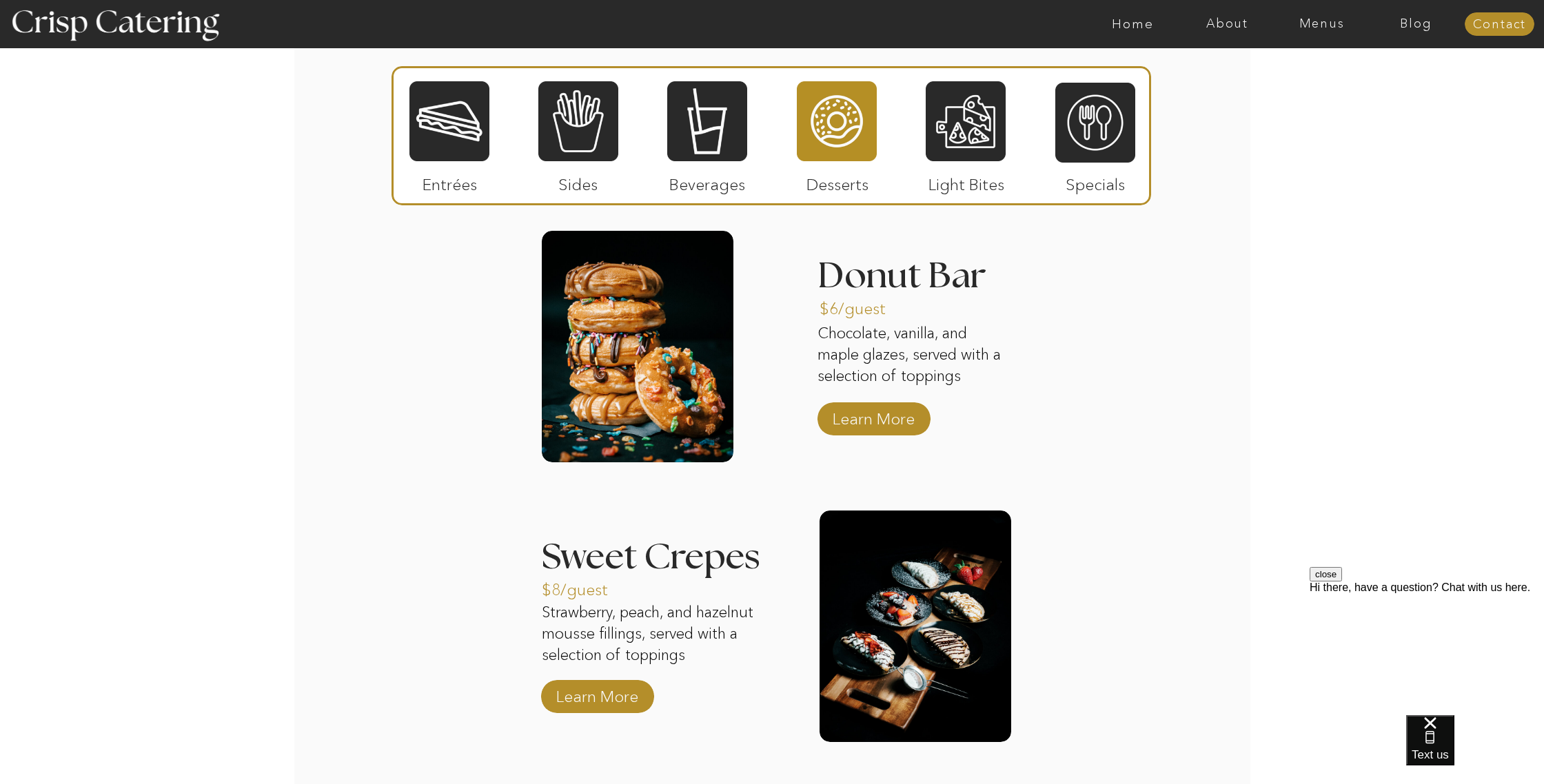
drag, startPoint x: 867, startPoint y: 408, endPoint x: 851, endPoint y: 469, distance: 63.1
click at [867, 408] on p "Learn More" at bounding box center [873, 416] width 91 height 40
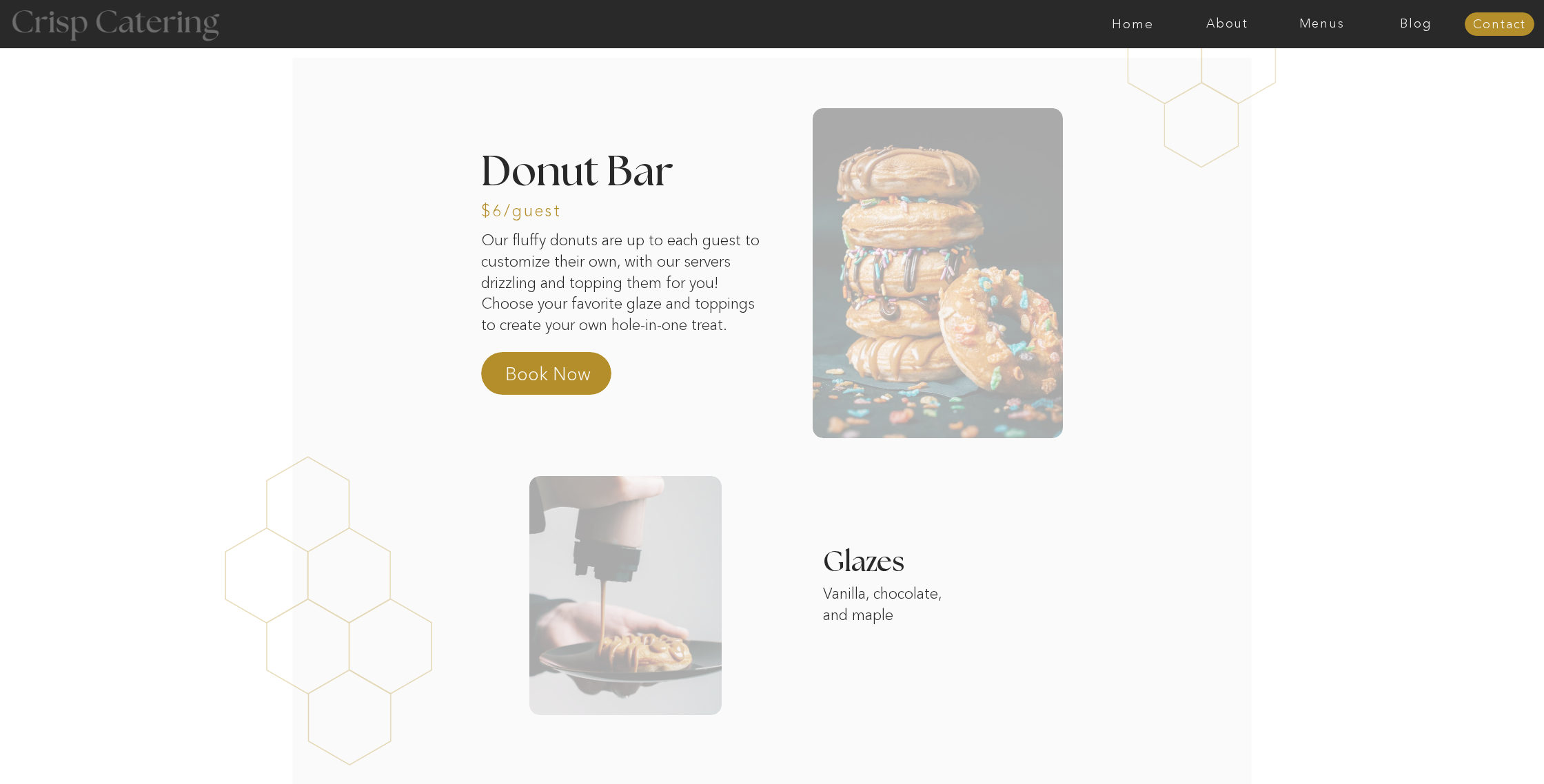
drag, startPoint x: 0, startPoint y: 0, endPoint x: 859, endPoint y: 423, distance: 957.5
click at [859, 423] on div at bounding box center [938, 273] width 250 height 330
